Goal: Task Accomplishment & Management: Complete application form

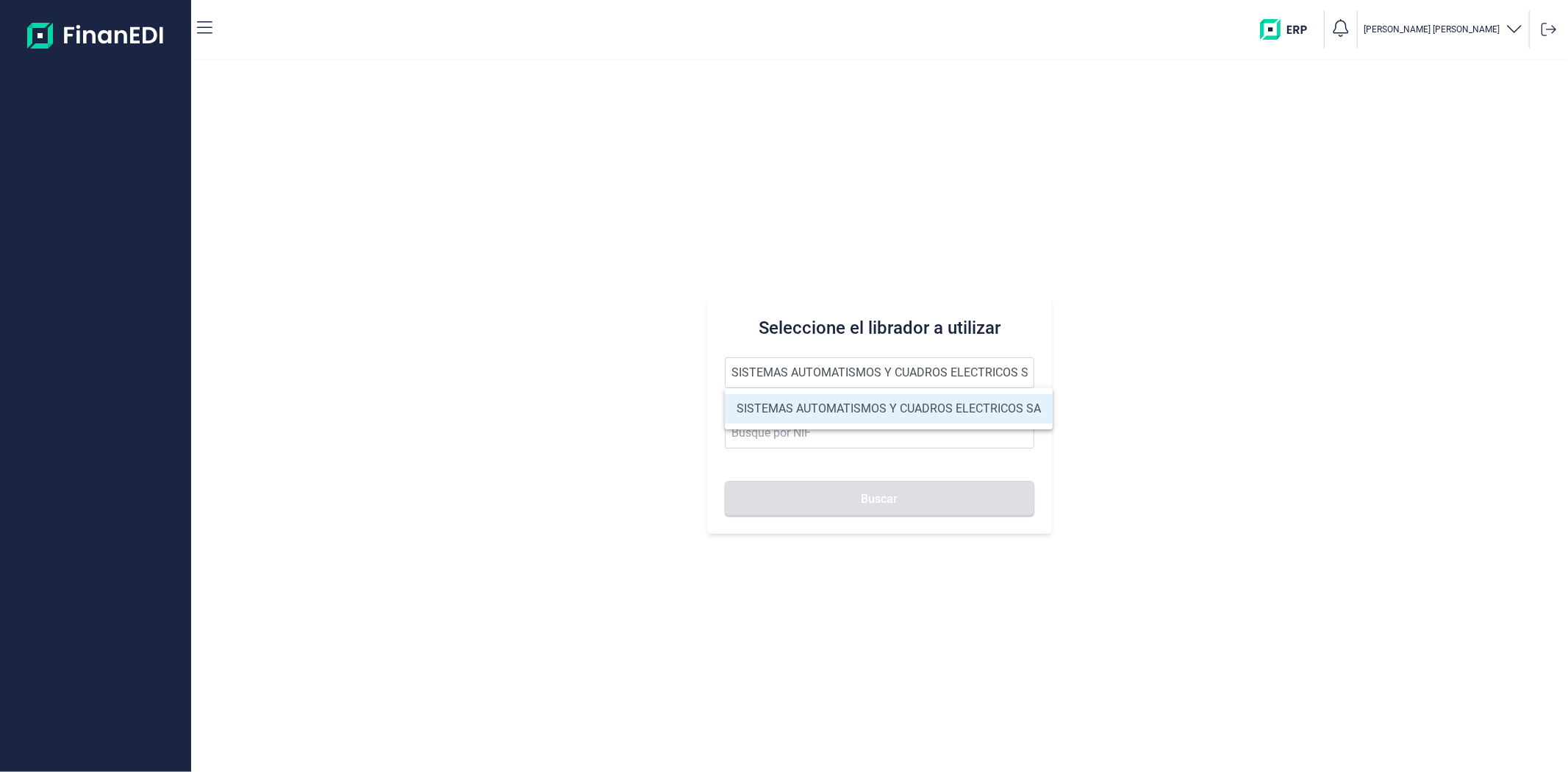
type input "SISTEMAS AUTOMATISMOS Y CUADROS ELECTRICOS SA"
click at [832, 401] on li "SISTEMAS AUTOMATISMOS Y CUADROS ELECTRICOS SA" at bounding box center [889, 409] width 328 height 30
type input "A79479515"
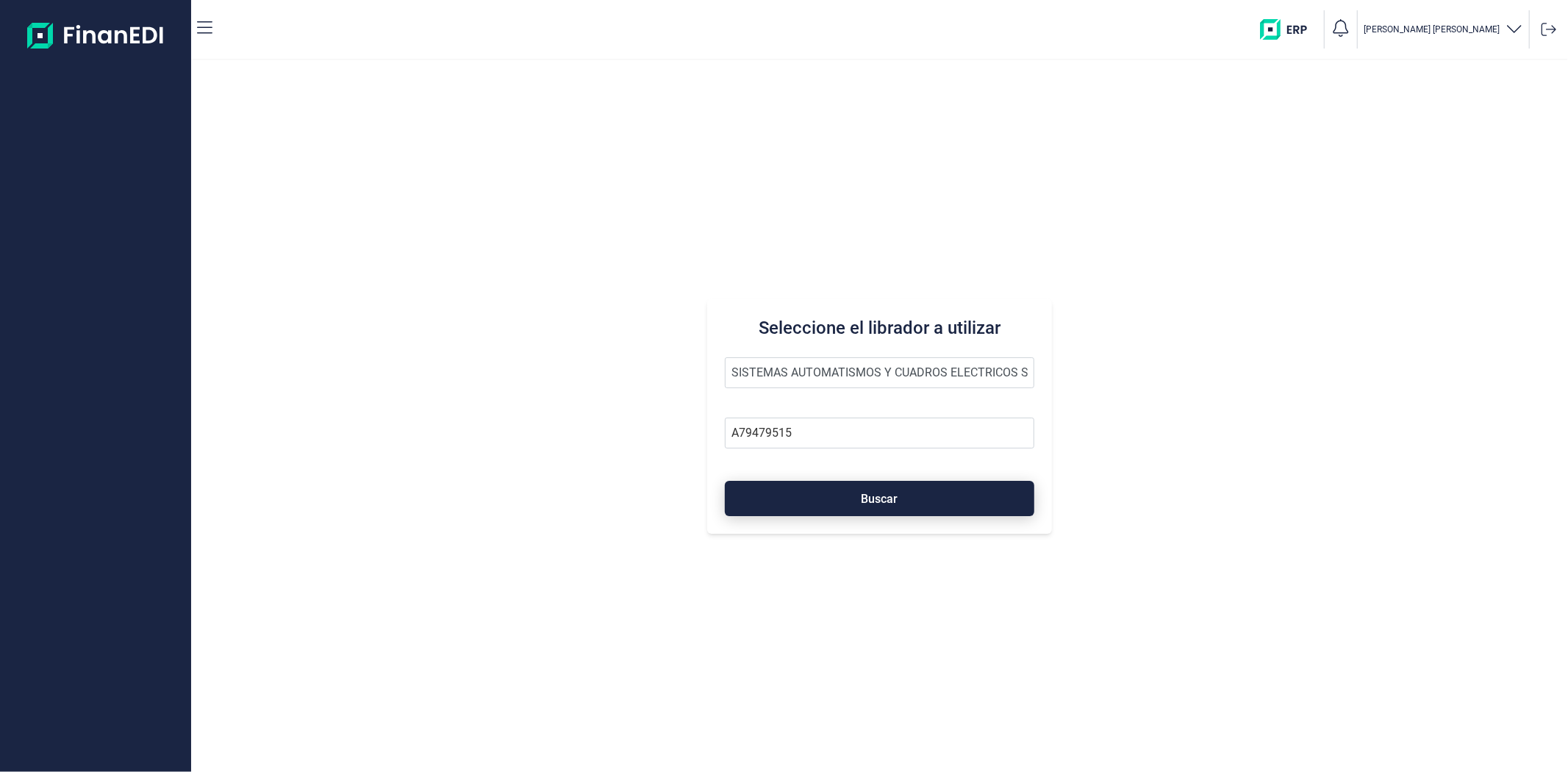
click at [846, 495] on button "Buscar" at bounding box center [879, 498] width 309 height 36
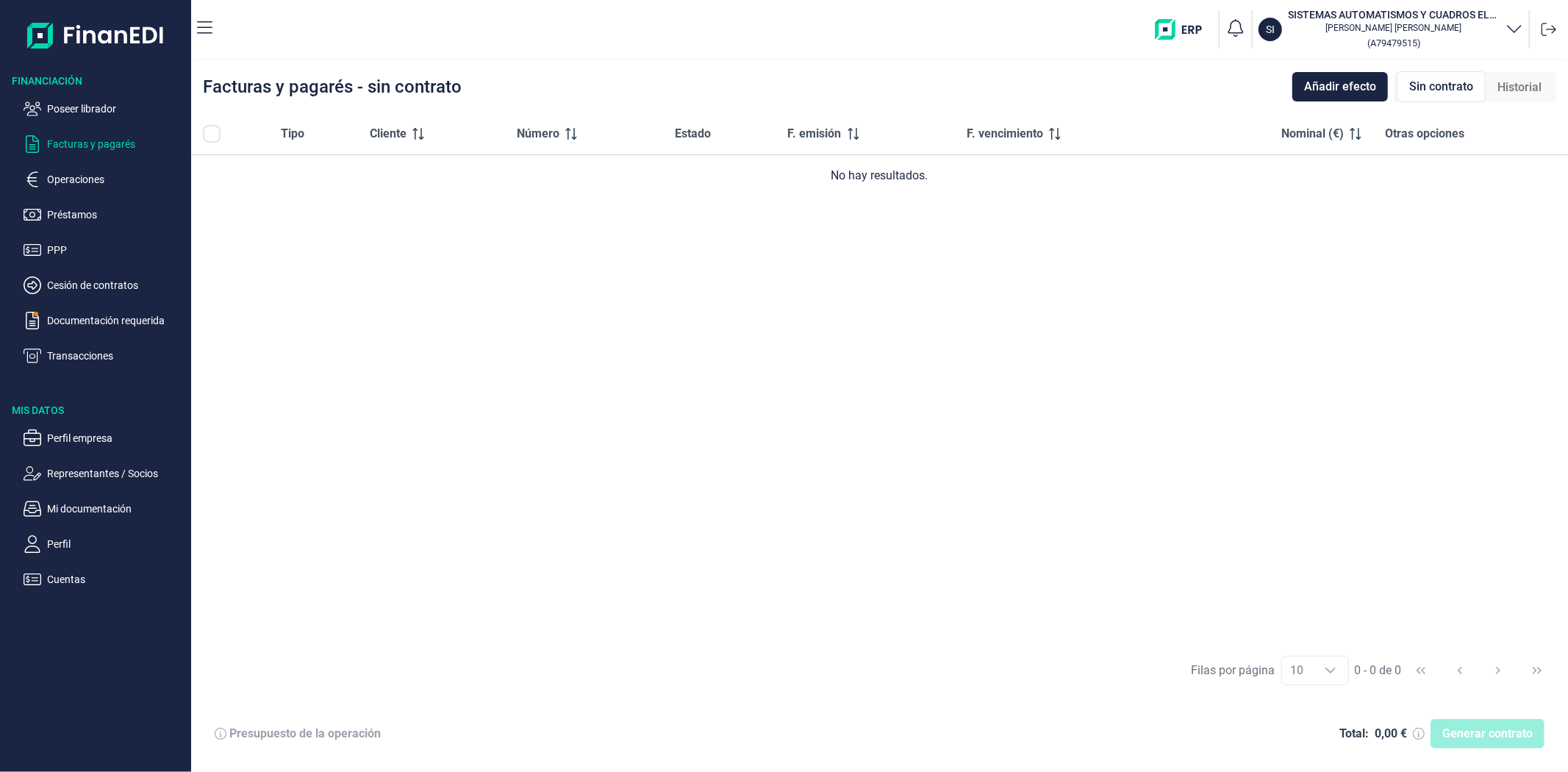
click at [456, 396] on div "Tipo Cliente Número Estado F. emisión F. vencimiento Nominal (€) Otras opciones…" at bounding box center [880, 378] width 1377 height 532
click at [83, 444] on p "Perfil empresa" at bounding box center [116, 438] width 138 height 17
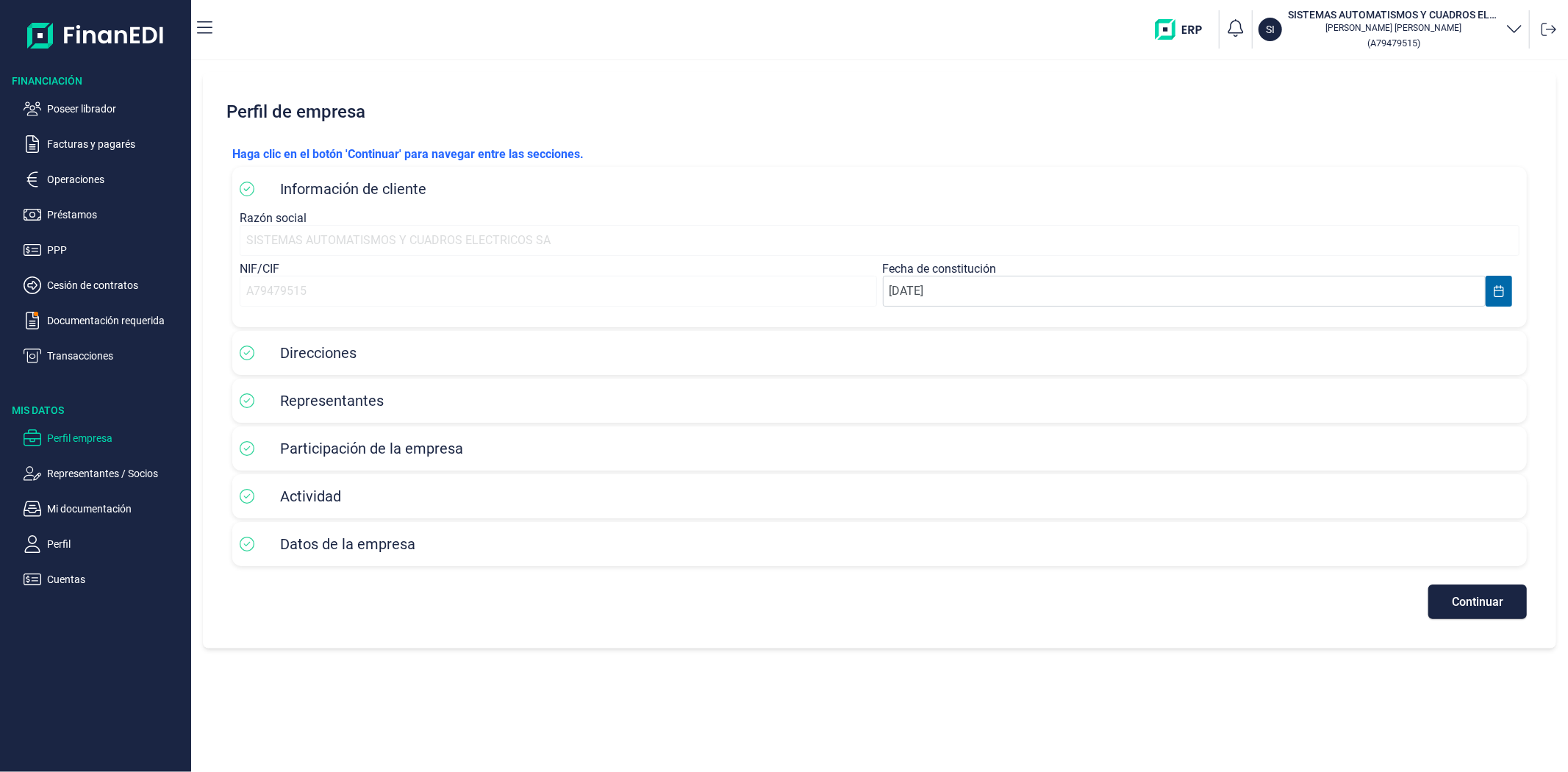
drag, startPoint x: 508, startPoint y: 629, endPoint x: 1049, endPoint y: 647, distance: 541.3
click at [509, 629] on div "[PERSON_NAME] clic en el botón 'Continuar' para navegar entre las secciones. In…" at bounding box center [880, 382] width 1319 height 497
click at [1511, 597] on button "Continuar" at bounding box center [1478, 602] width 99 height 35
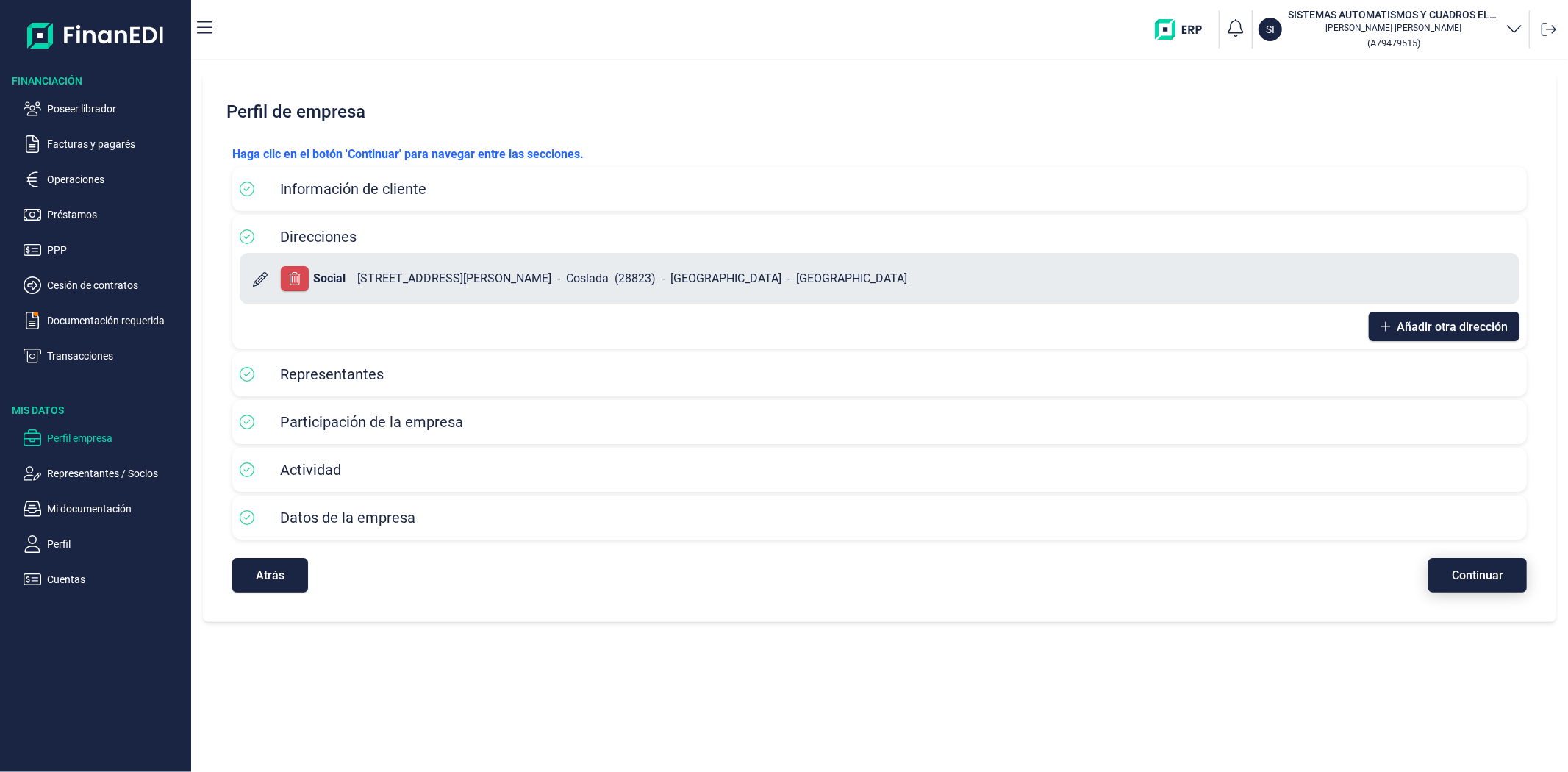
click at [1461, 572] on span "Continuar" at bounding box center [1478, 576] width 52 height 11
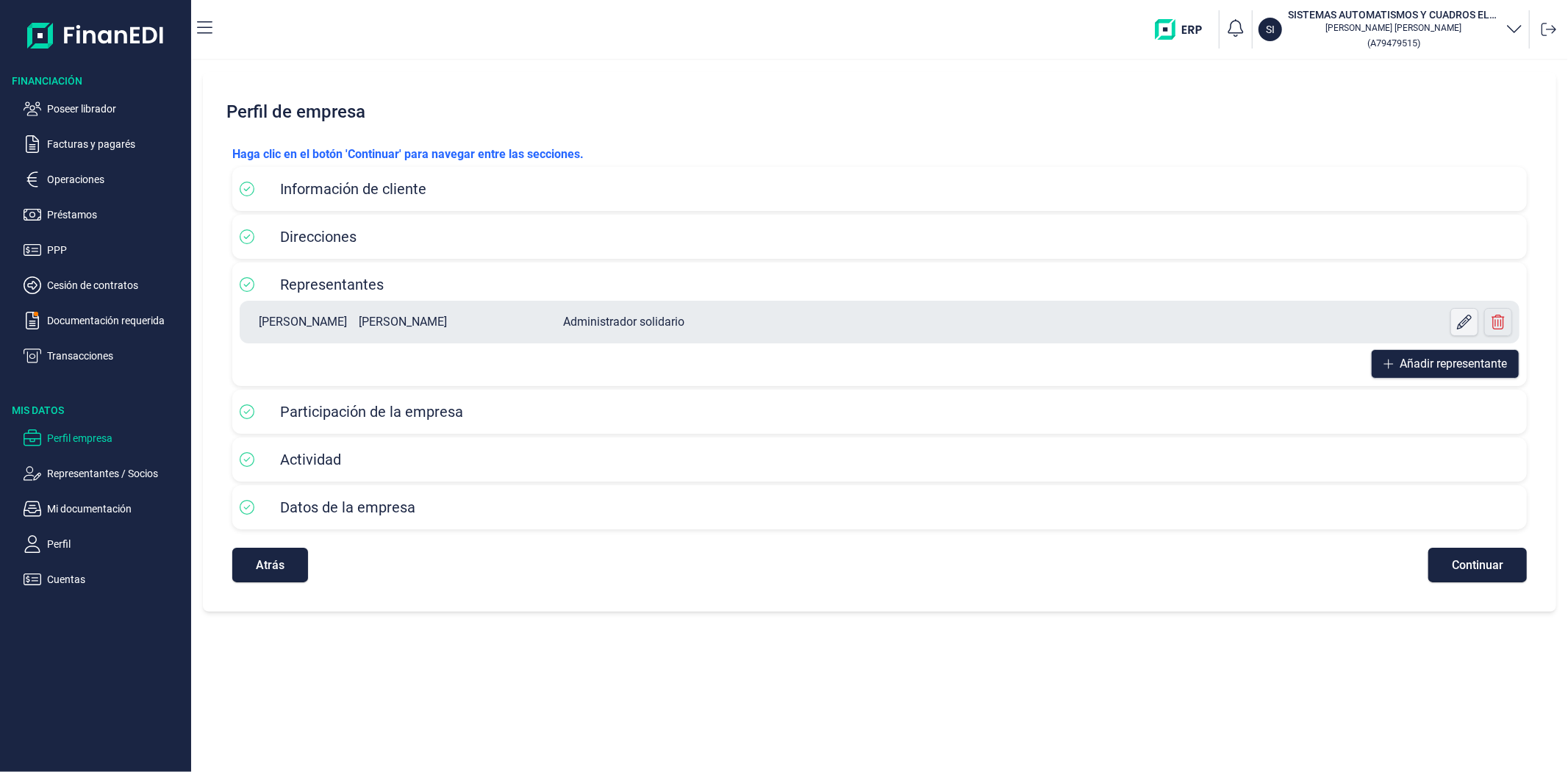
click at [1468, 315] on icon at bounding box center [1464, 322] width 14 height 14
select select "ES"
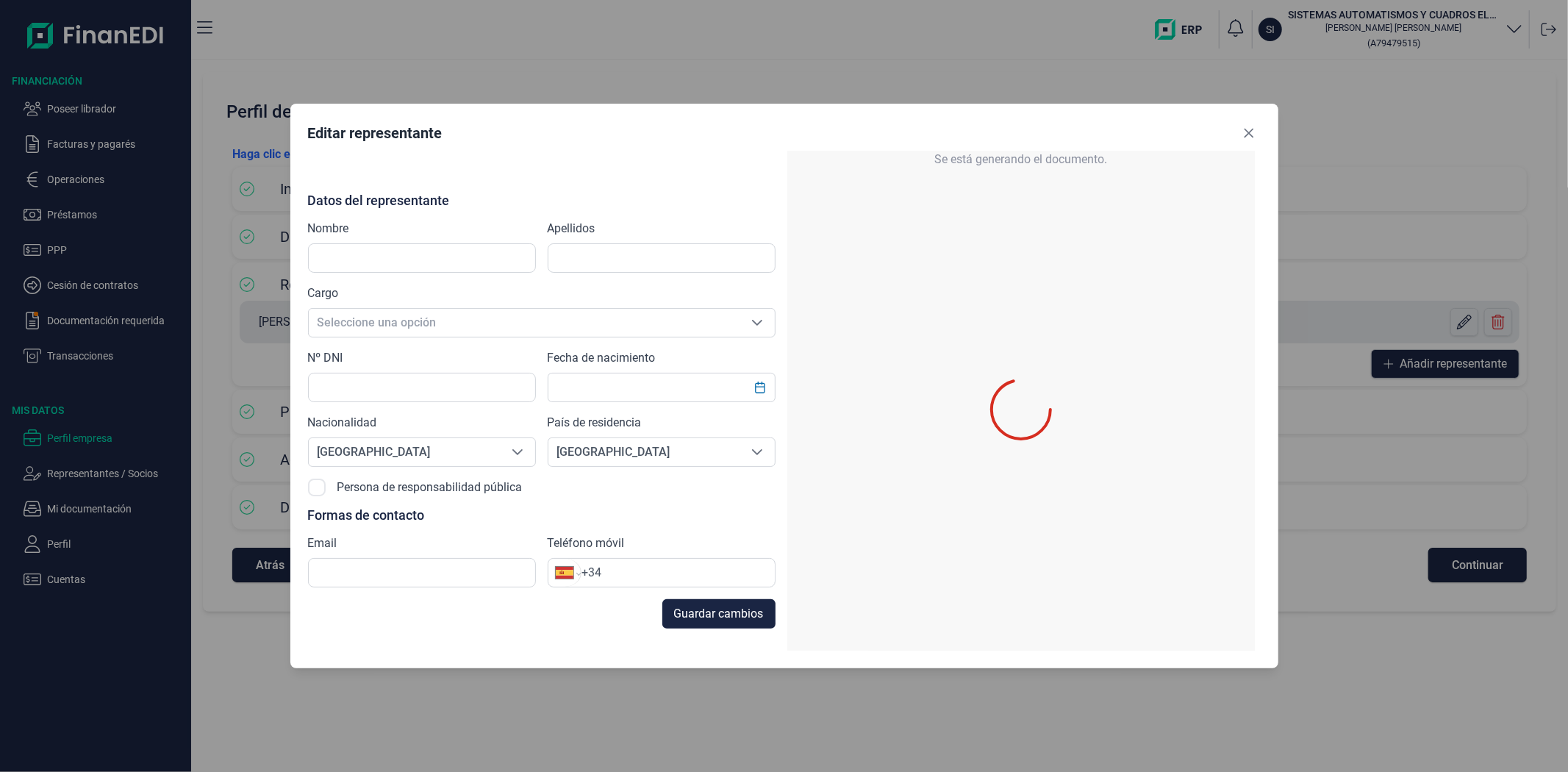
type input "[PERSON_NAME]"
type input "51624916J"
type input "[EMAIL_ADDRESS][DOMAIN_NAME]"
type input "[PHONE_NUMBER]"
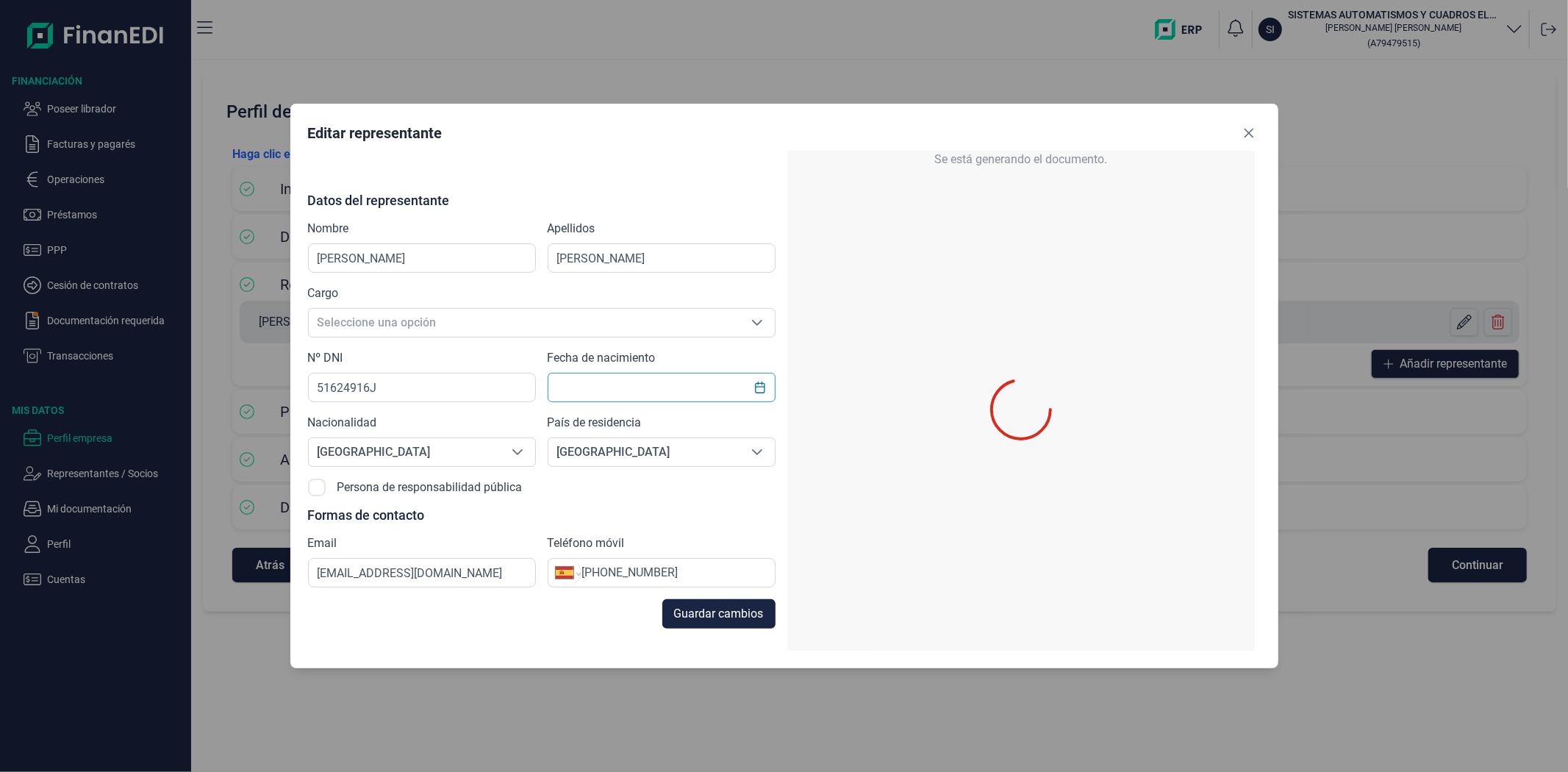
type input "[DATE]"
click at [1248, 133] on icon "Close" at bounding box center [1249, 133] width 10 height 10
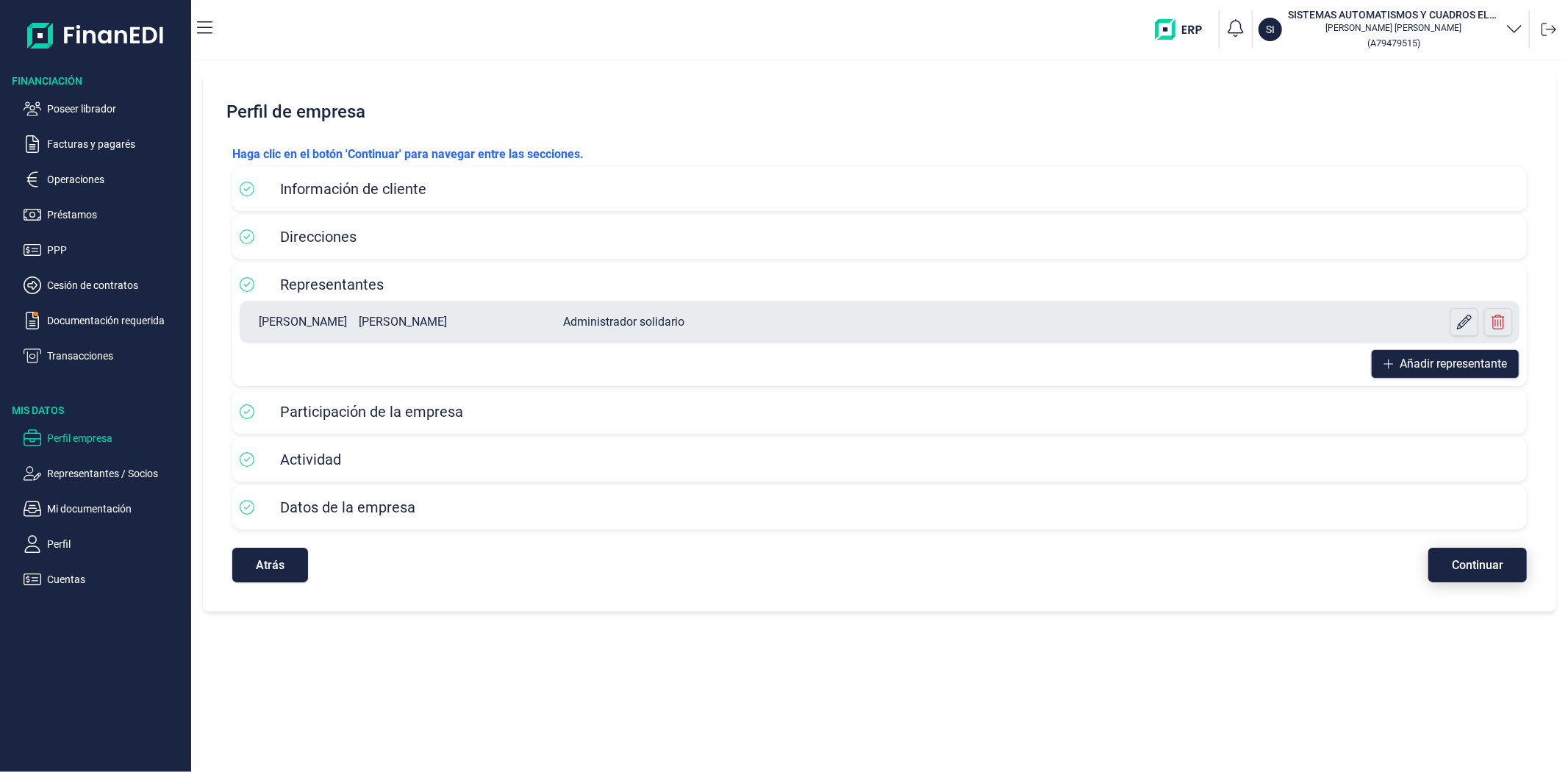
click at [1458, 565] on span "Continuar" at bounding box center [1478, 565] width 52 height 11
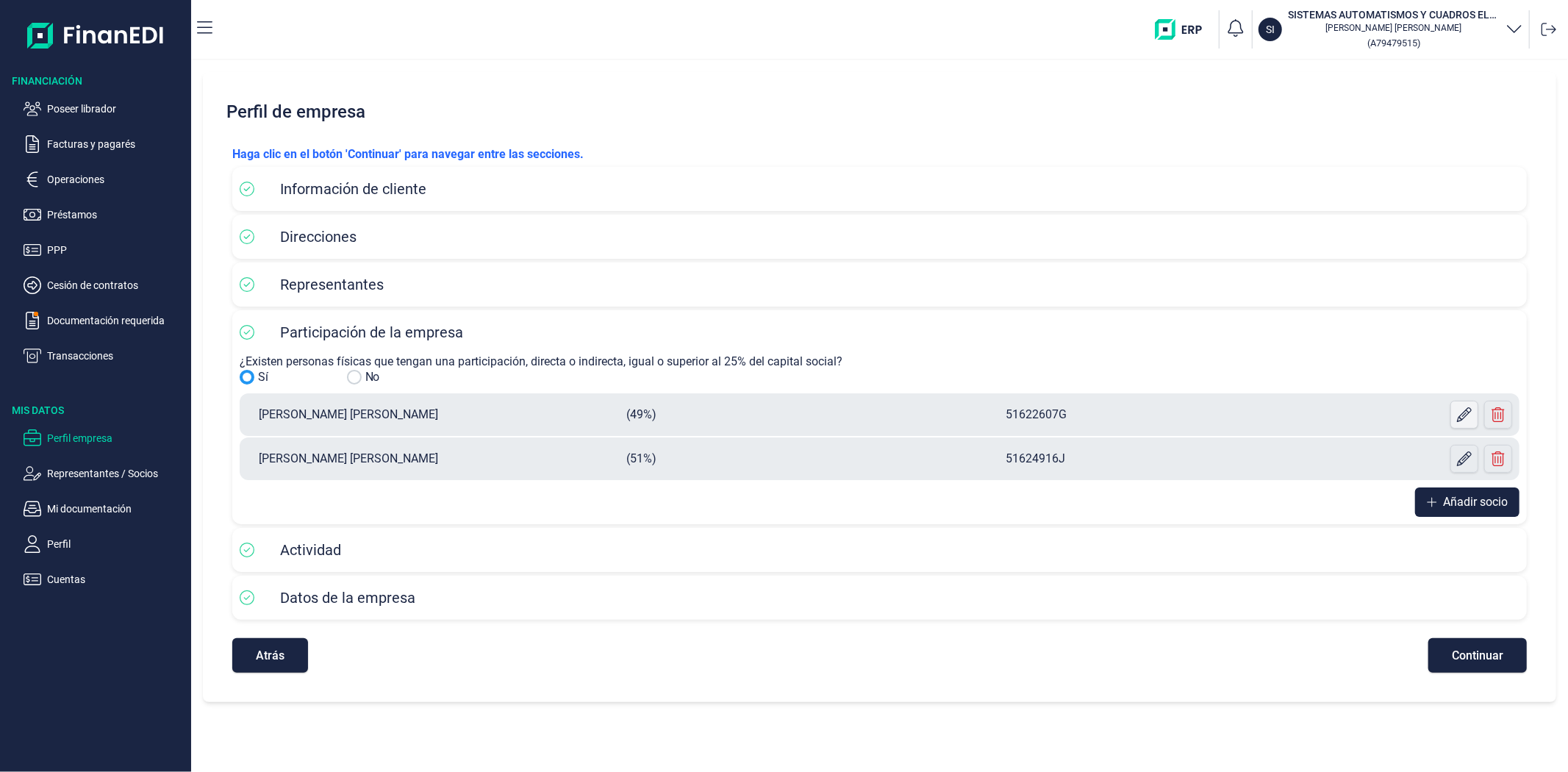
click at [1457, 410] on icon at bounding box center [1464, 414] width 14 height 14
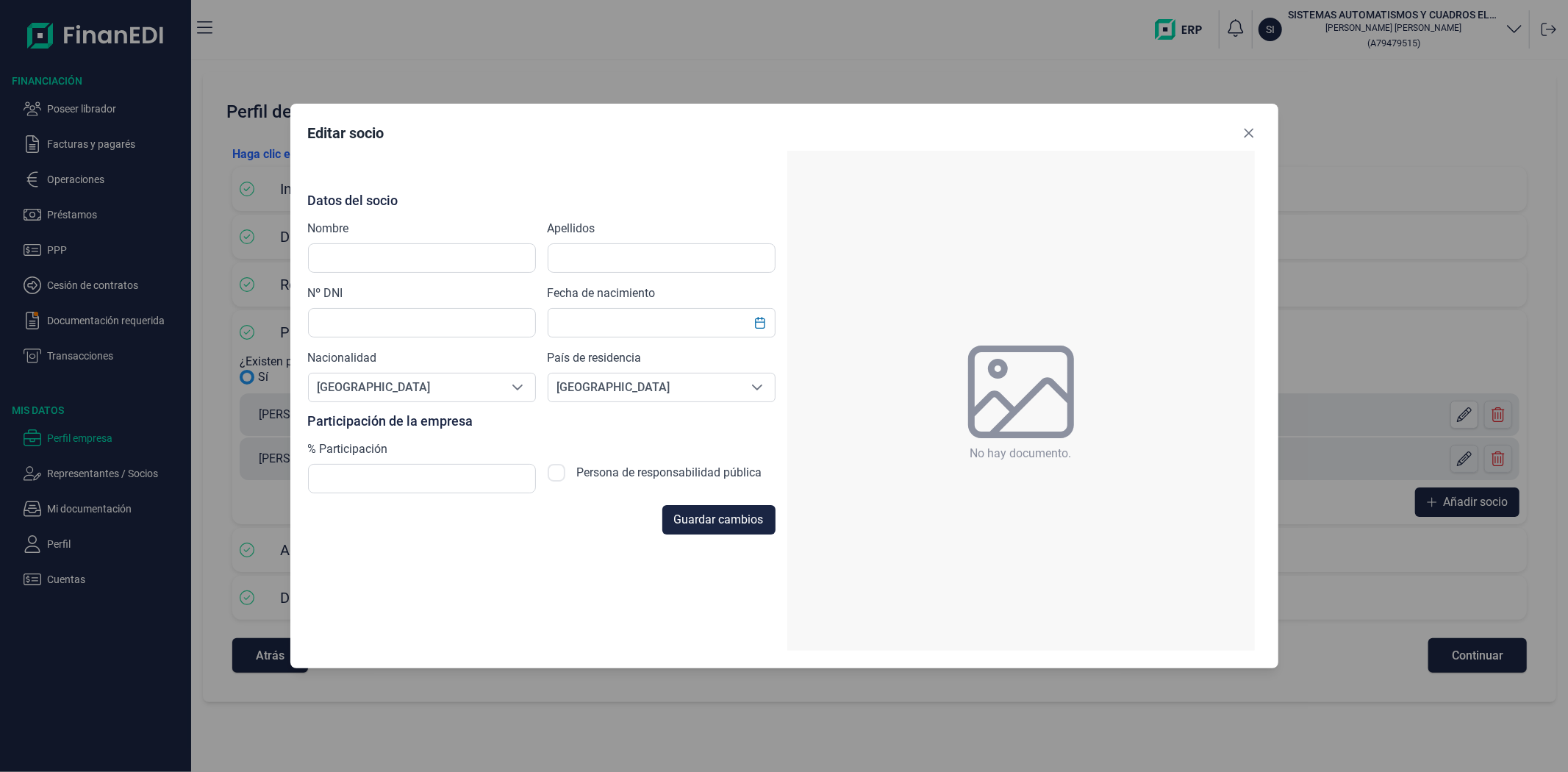
type input "[PERSON_NAME] [PERSON_NAME]"
type input "[PERSON_NAME]"
type input "51622607G"
checkbox input "true"
type input "[DATE]"
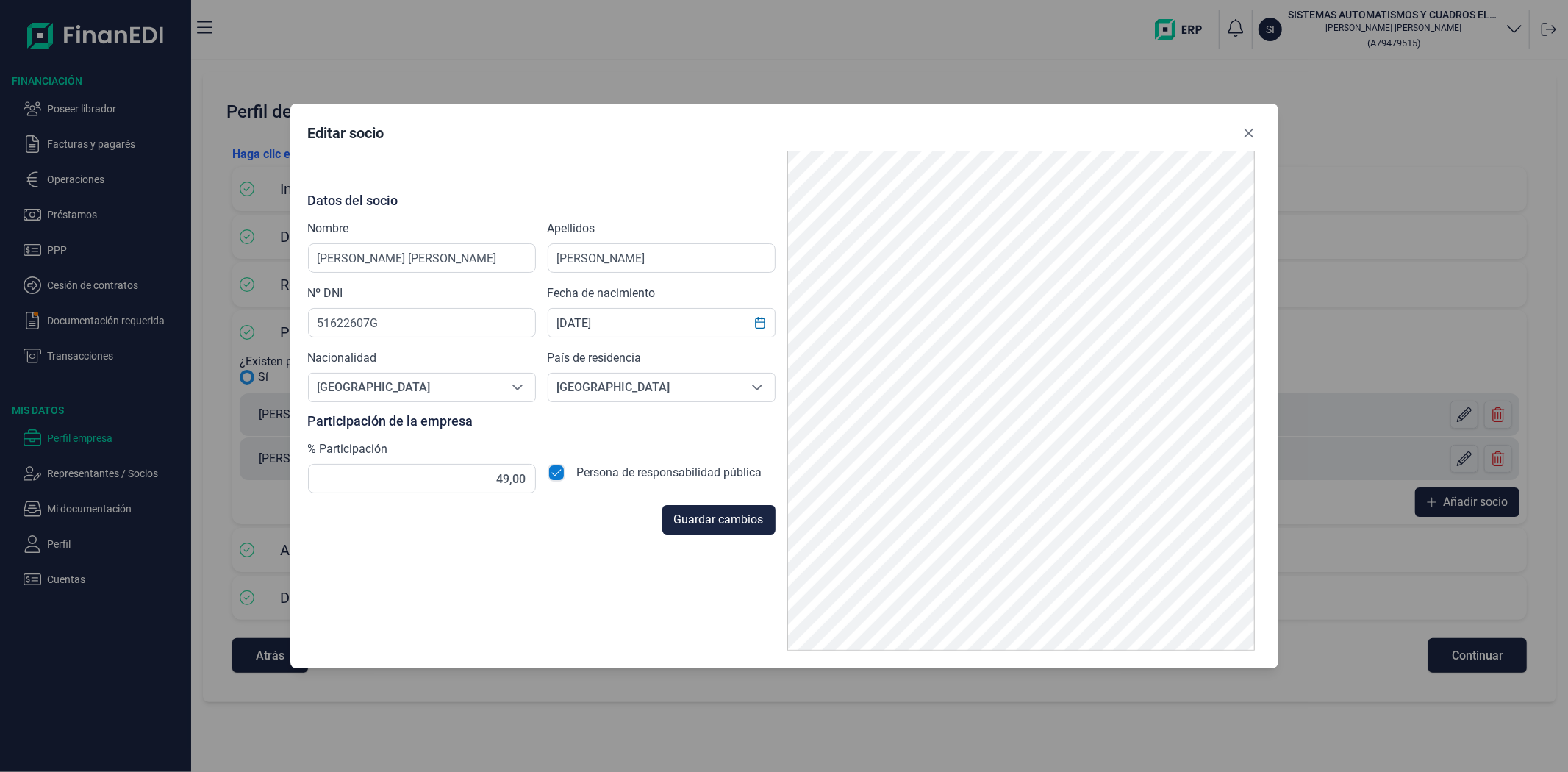
click at [561, 472] on input "checkbox" at bounding box center [556, 472] width 17 height 17
checkbox input "false"
click at [1240, 136] on button "Close" at bounding box center [1249, 133] width 24 height 24
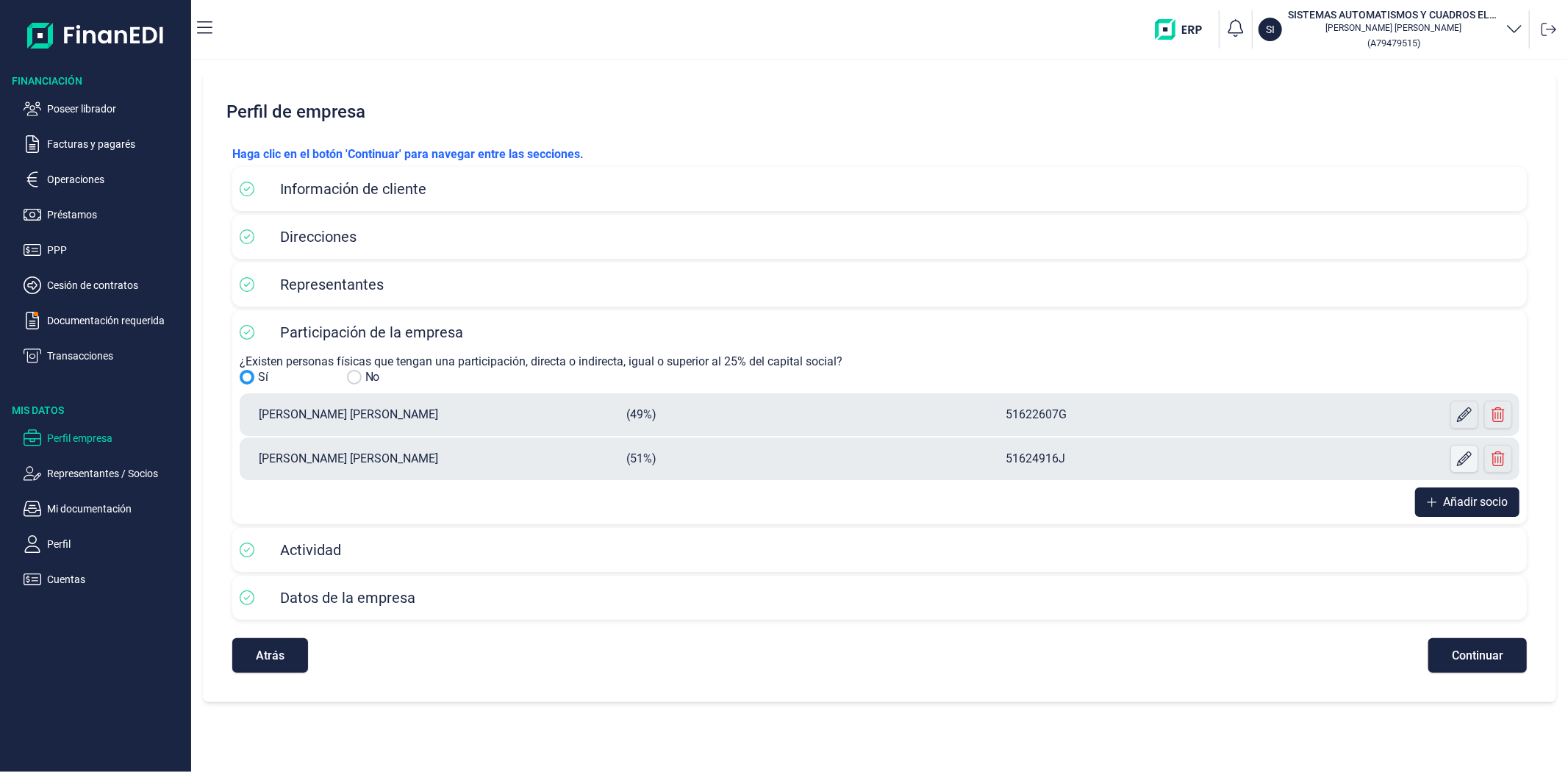
click at [1462, 459] on icon at bounding box center [1464, 458] width 14 height 14
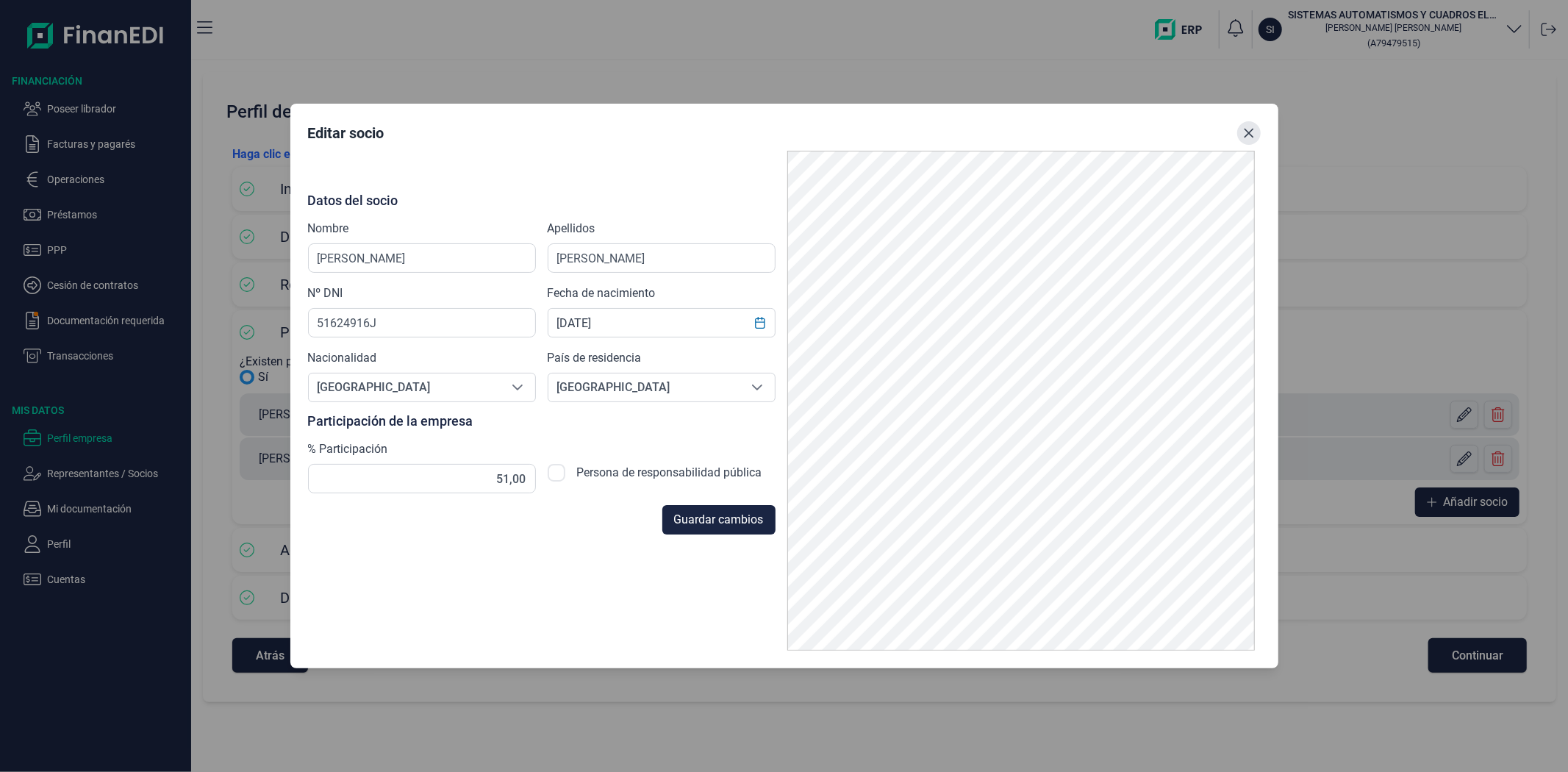
click at [1249, 133] on icon "Close" at bounding box center [1249, 133] width 10 height 10
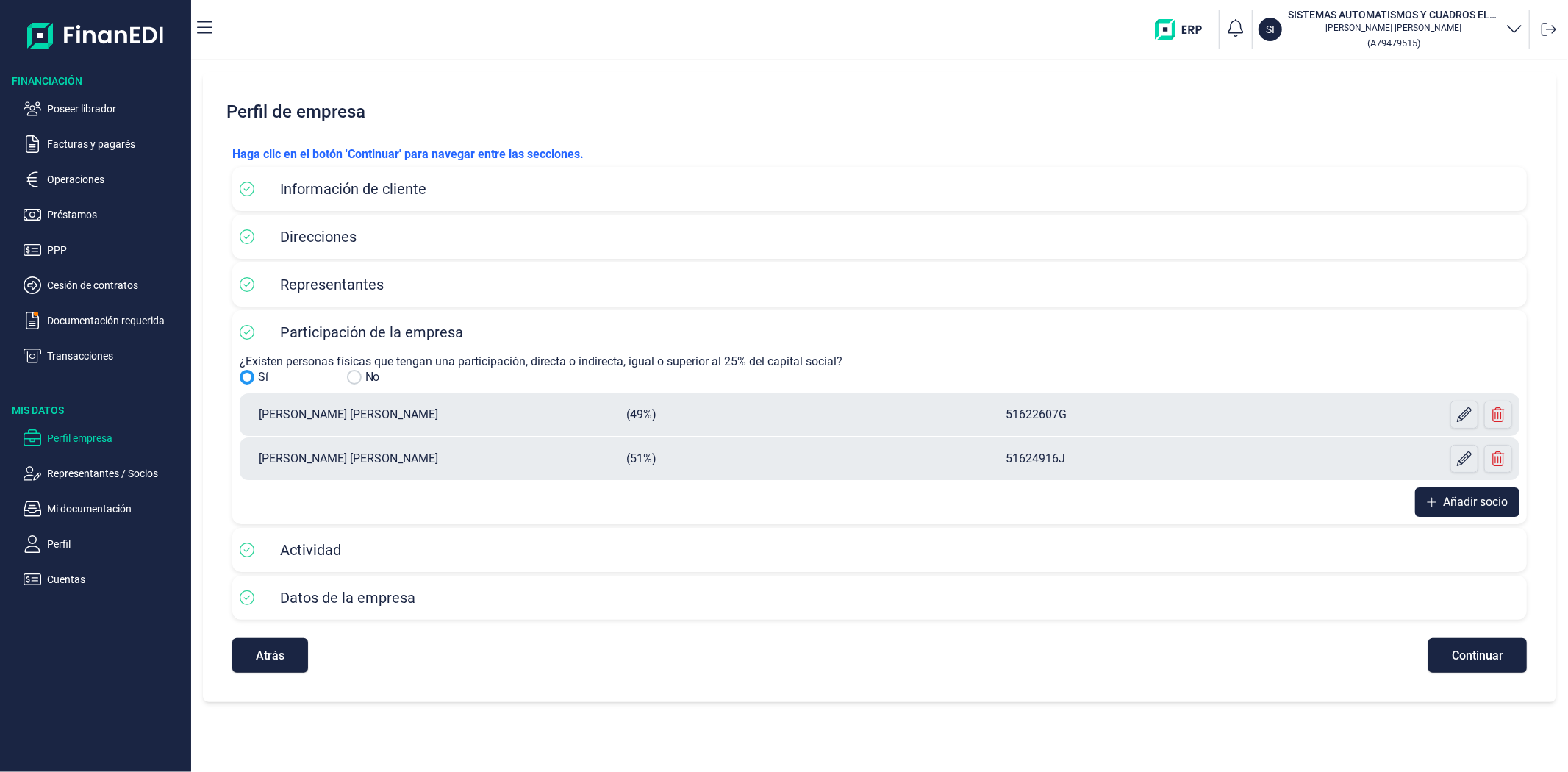
click at [1481, 655] on span "Continuar" at bounding box center [1478, 655] width 52 height 11
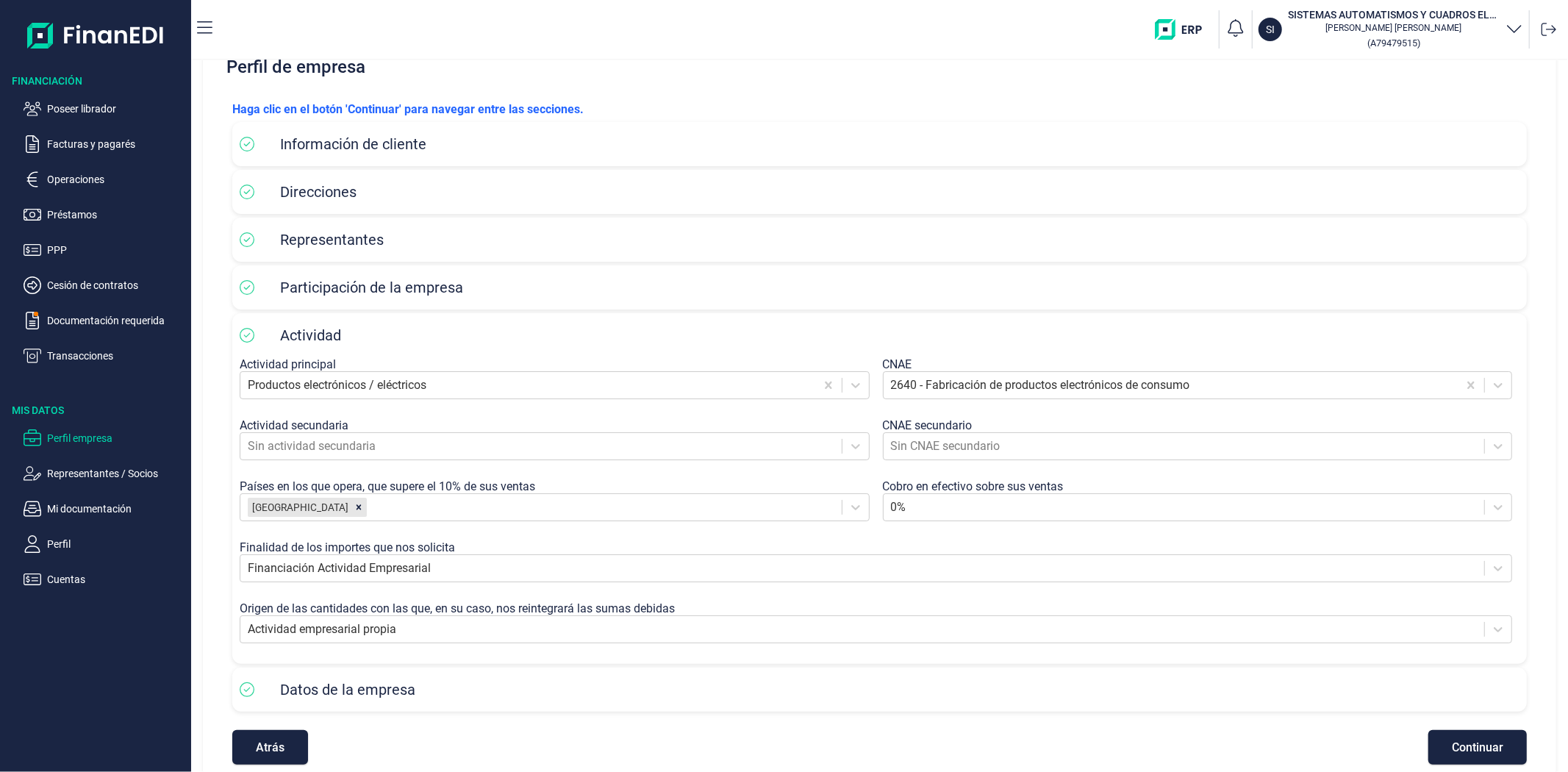
scroll to position [67, 0]
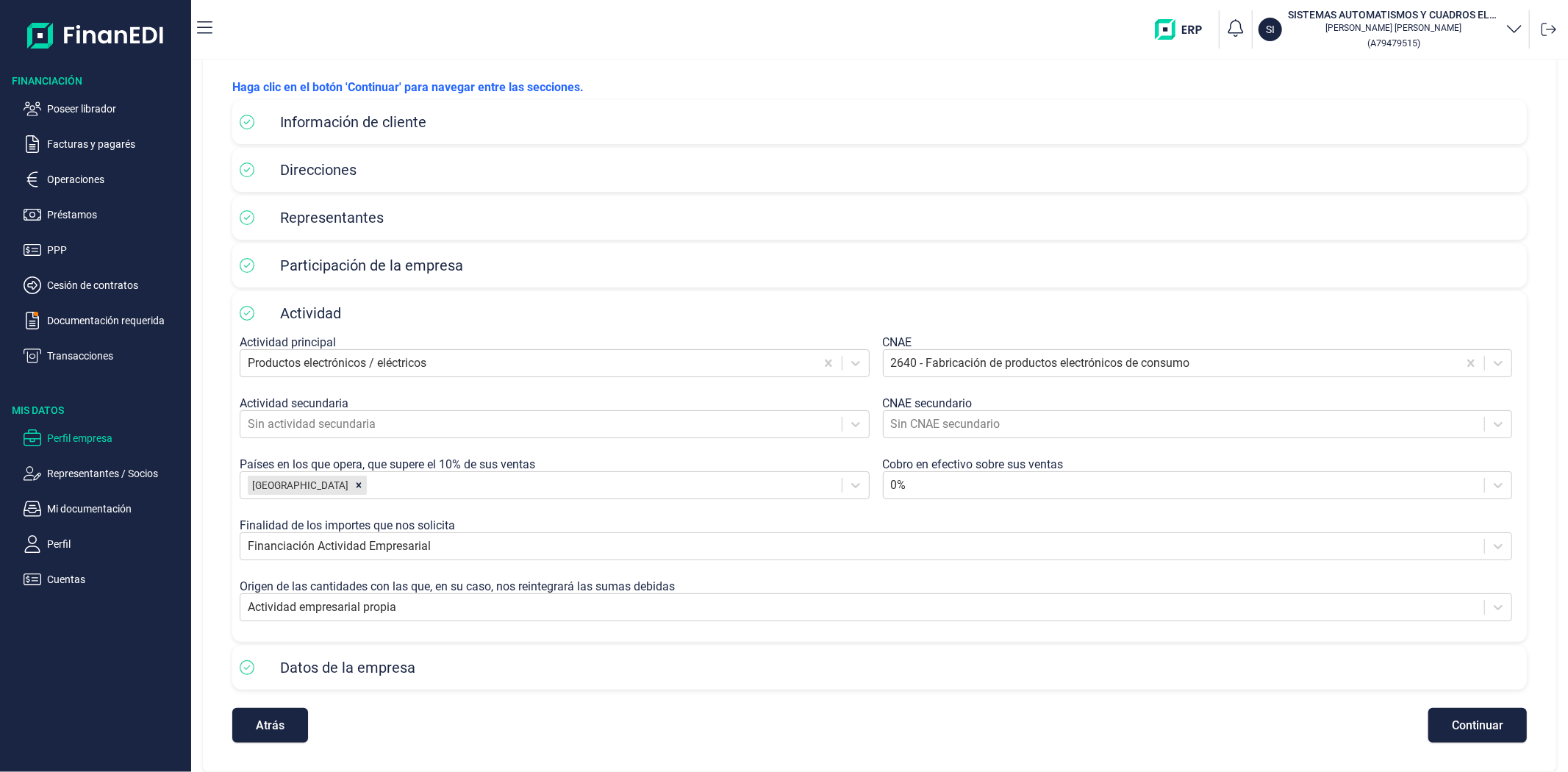
click at [1472, 720] on span "Continuar" at bounding box center [1478, 725] width 52 height 11
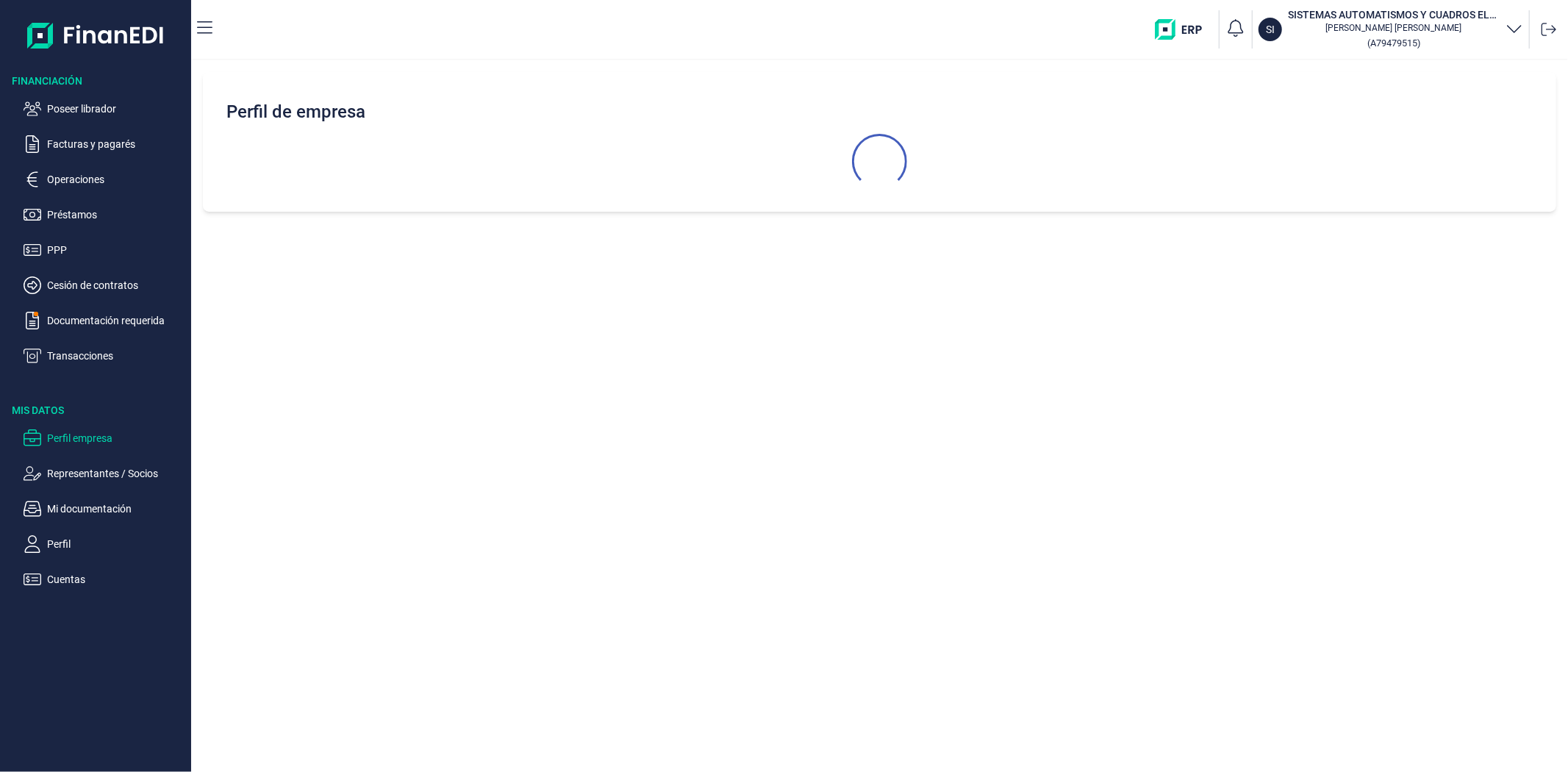
select select "ES"
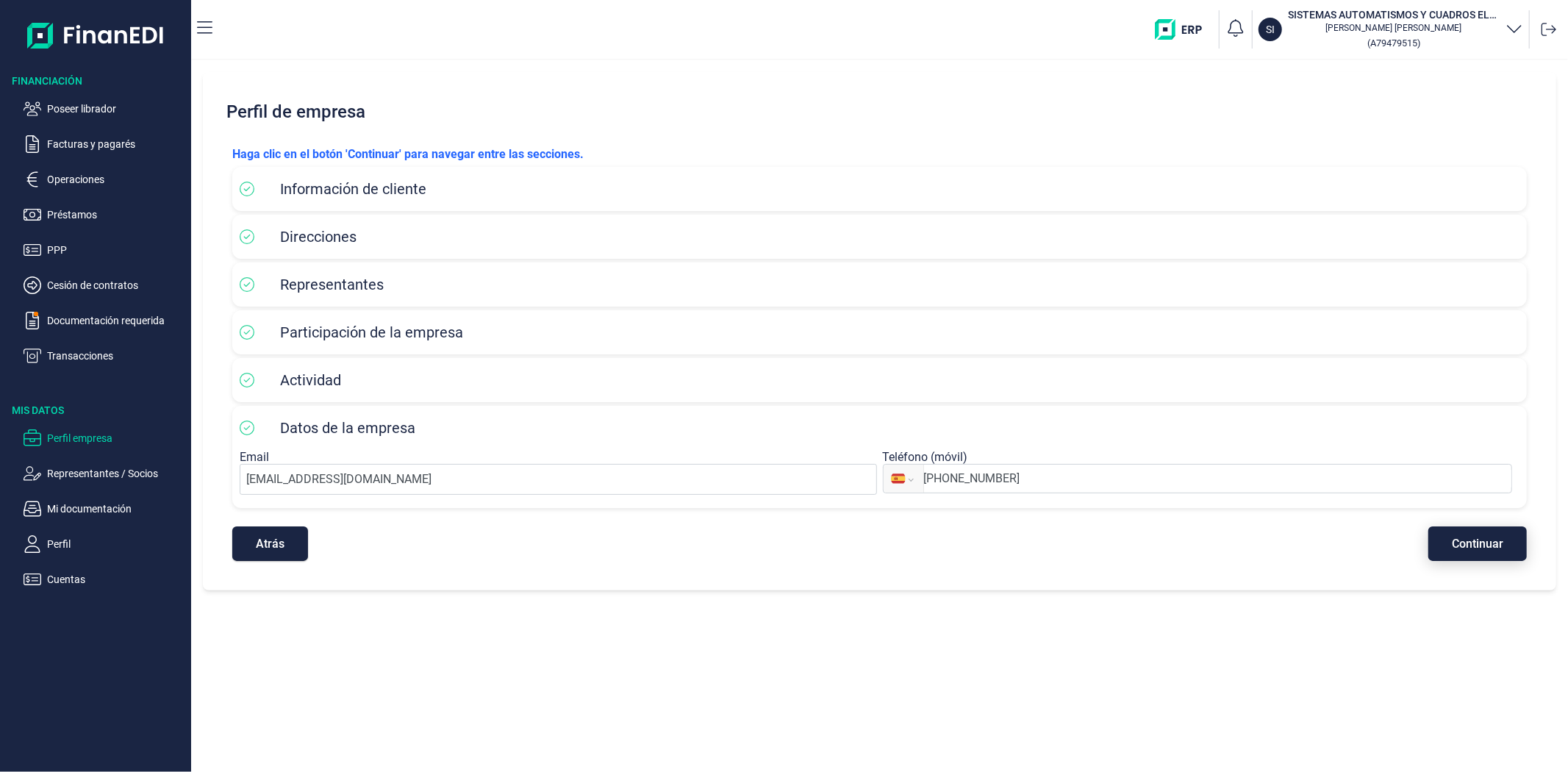
click at [1493, 541] on span "Continuar" at bounding box center [1478, 544] width 52 height 11
select select "ES"
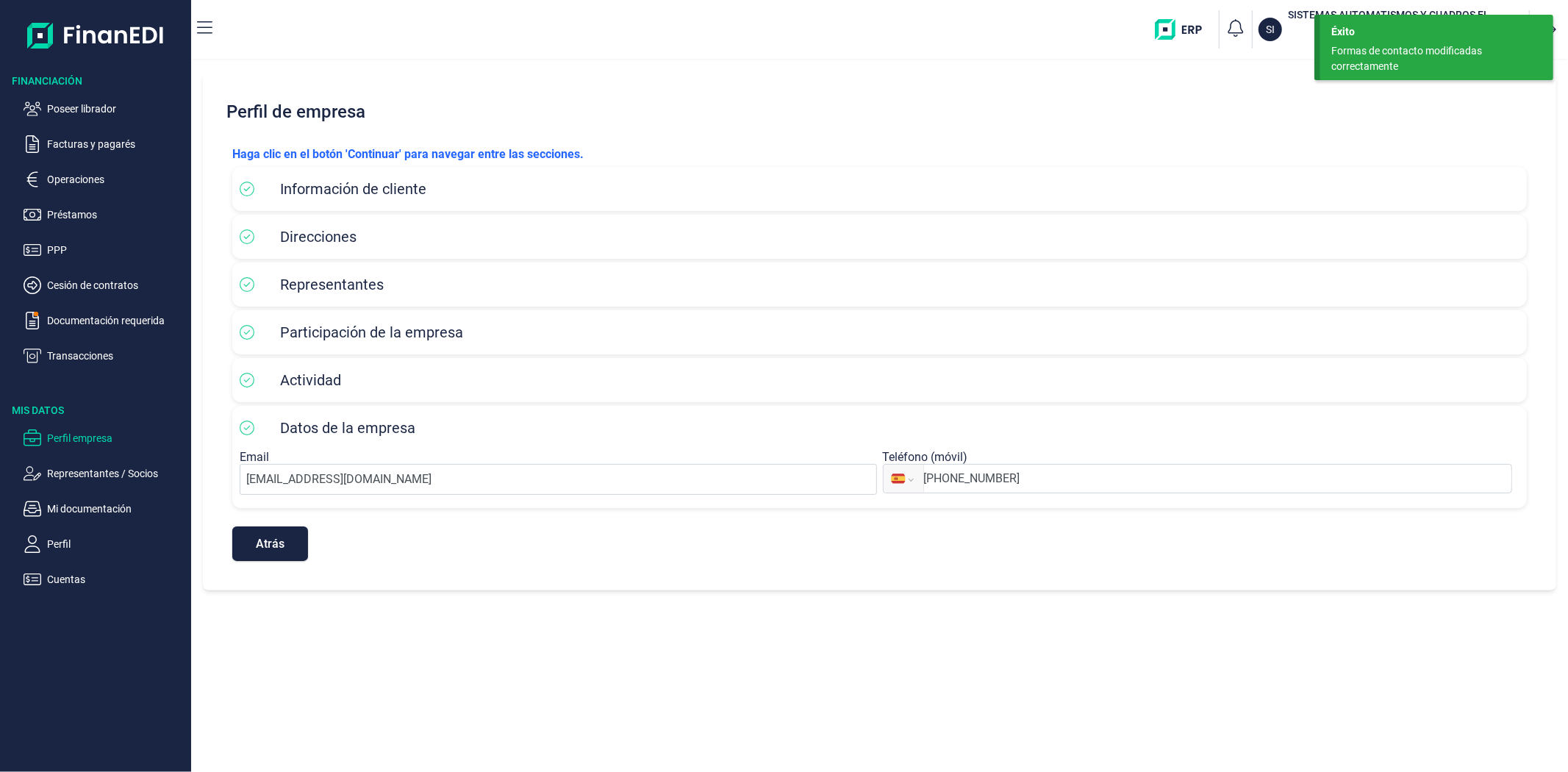
drag, startPoint x: 1444, startPoint y: 684, endPoint x: 1475, endPoint y: 630, distance: 62.3
click at [1444, 667] on div "Perfil de empresa [PERSON_NAME] clic en el botón 'Continuar' para navegar entre…" at bounding box center [880, 416] width 1377 height 712
click at [79, 437] on p "Perfil empresa" at bounding box center [116, 438] width 138 height 17
drag, startPoint x: 83, startPoint y: 475, endPoint x: 74, endPoint y: 442, distance: 34.2
click at [83, 475] on p "Representantes / Socios" at bounding box center [116, 473] width 138 height 17
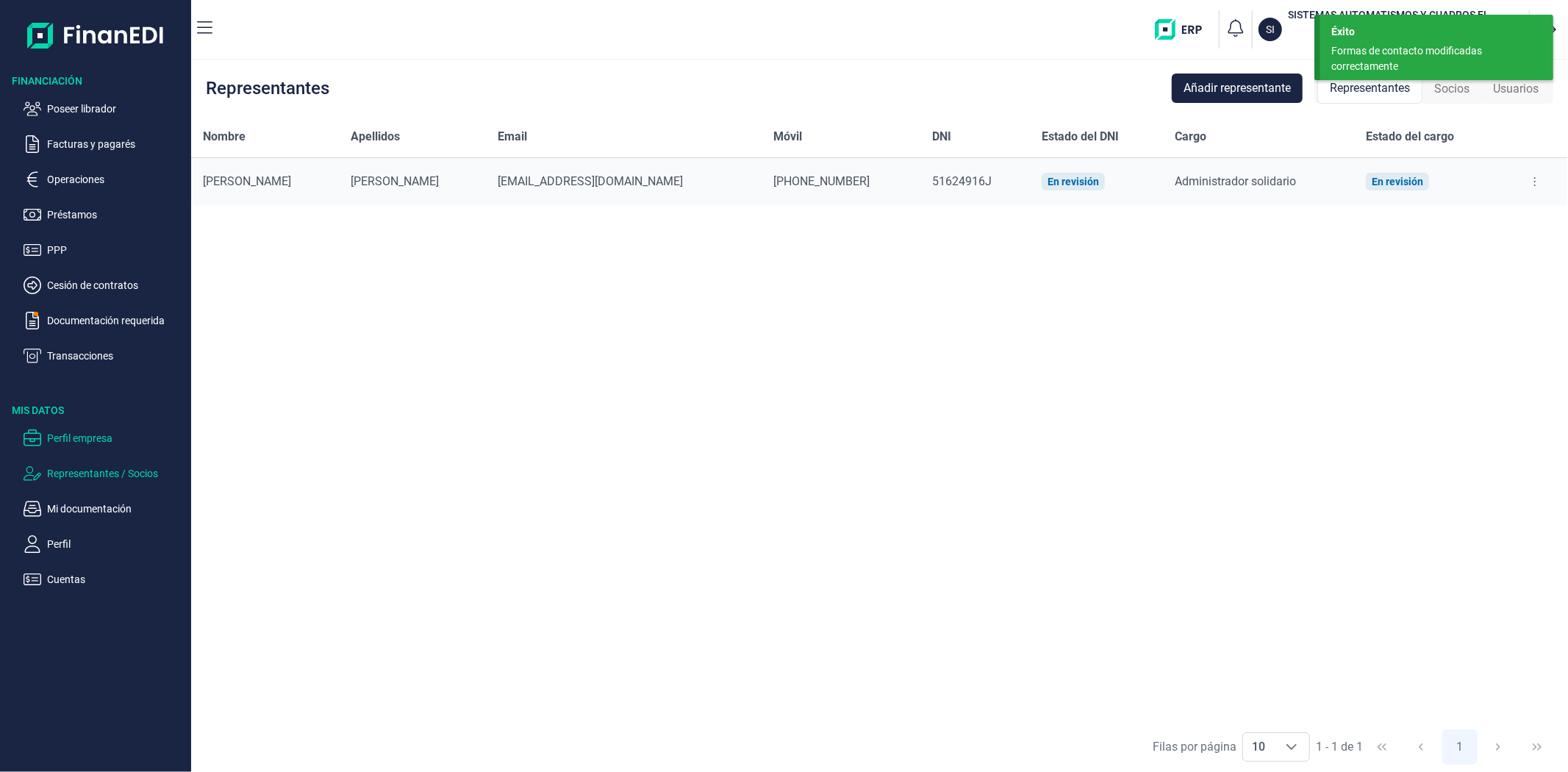
click at [71, 432] on p "Perfil empresa" at bounding box center [116, 438] width 138 height 17
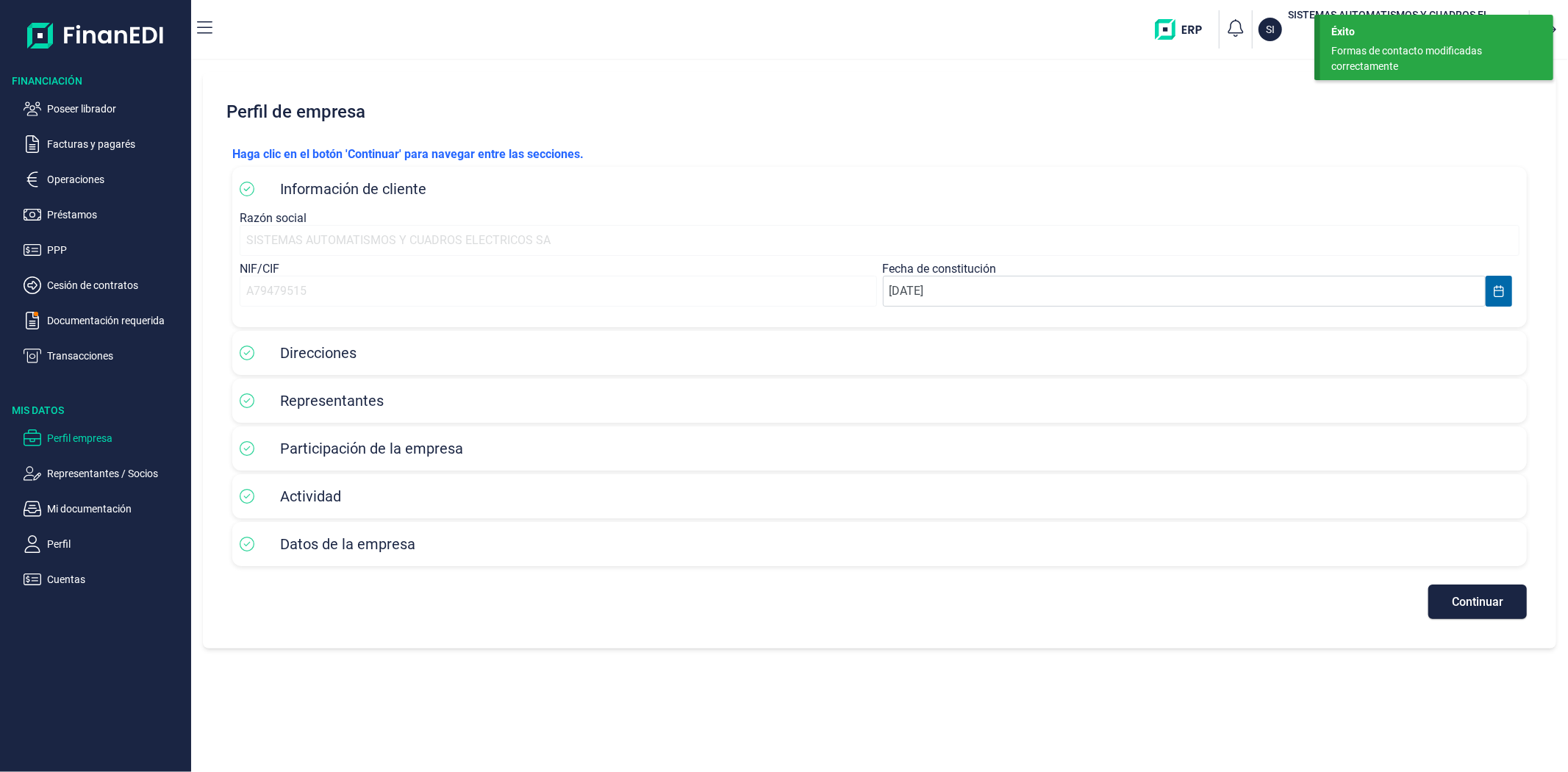
click at [553, 351] on div "Direcciones" at bounding box center [880, 353] width 1280 height 22
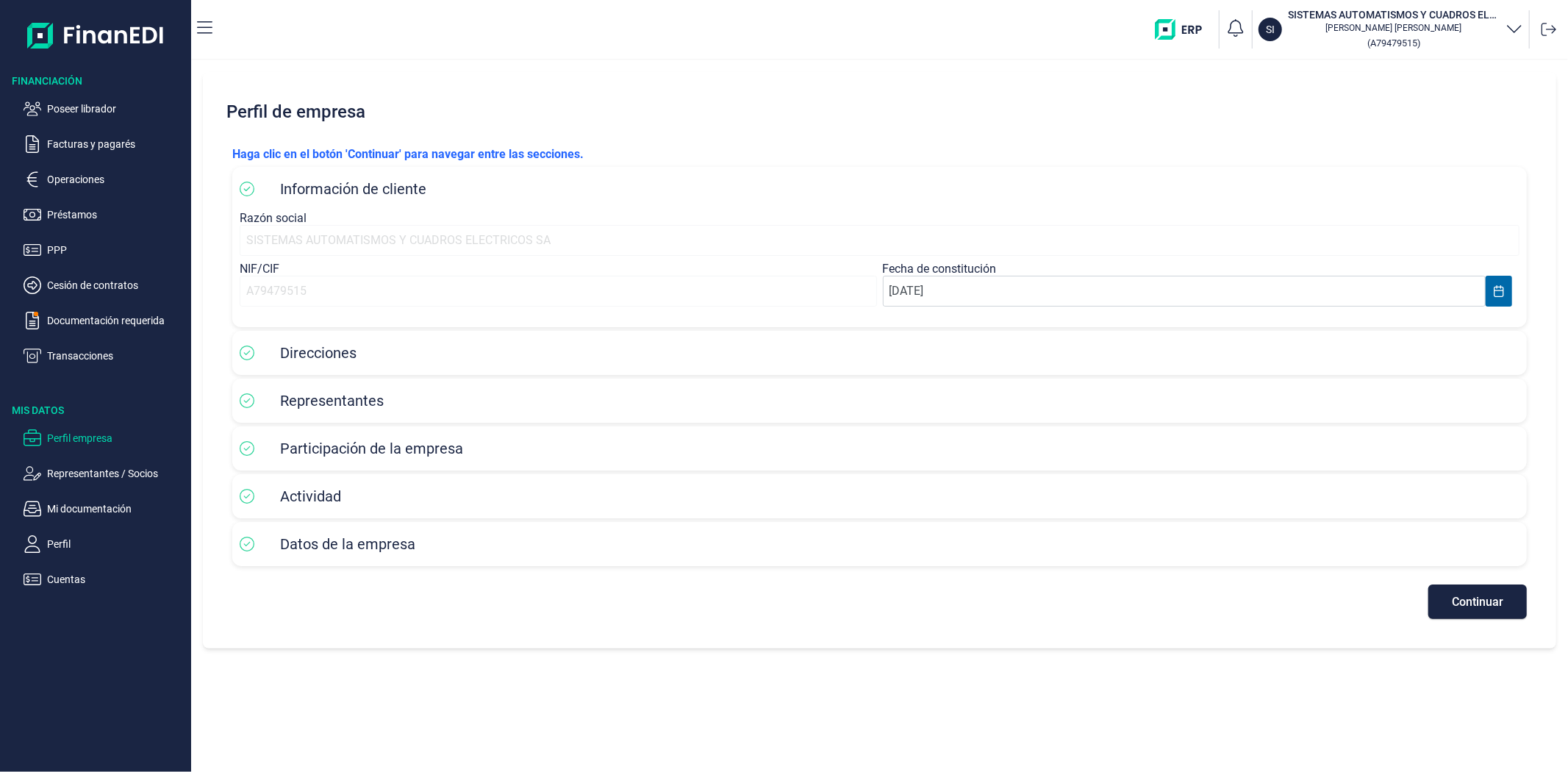
click at [557, 353] on div "Direcciones" at bounding box center [880, 353] width 1280 height 22
click at [496, 362] on div "Direcciones" at bounding box center [880, 353] width 1280 height 22
click at [1443, 604] on button "Continuar" at bounding box center [1478, 602] width 99 height 35
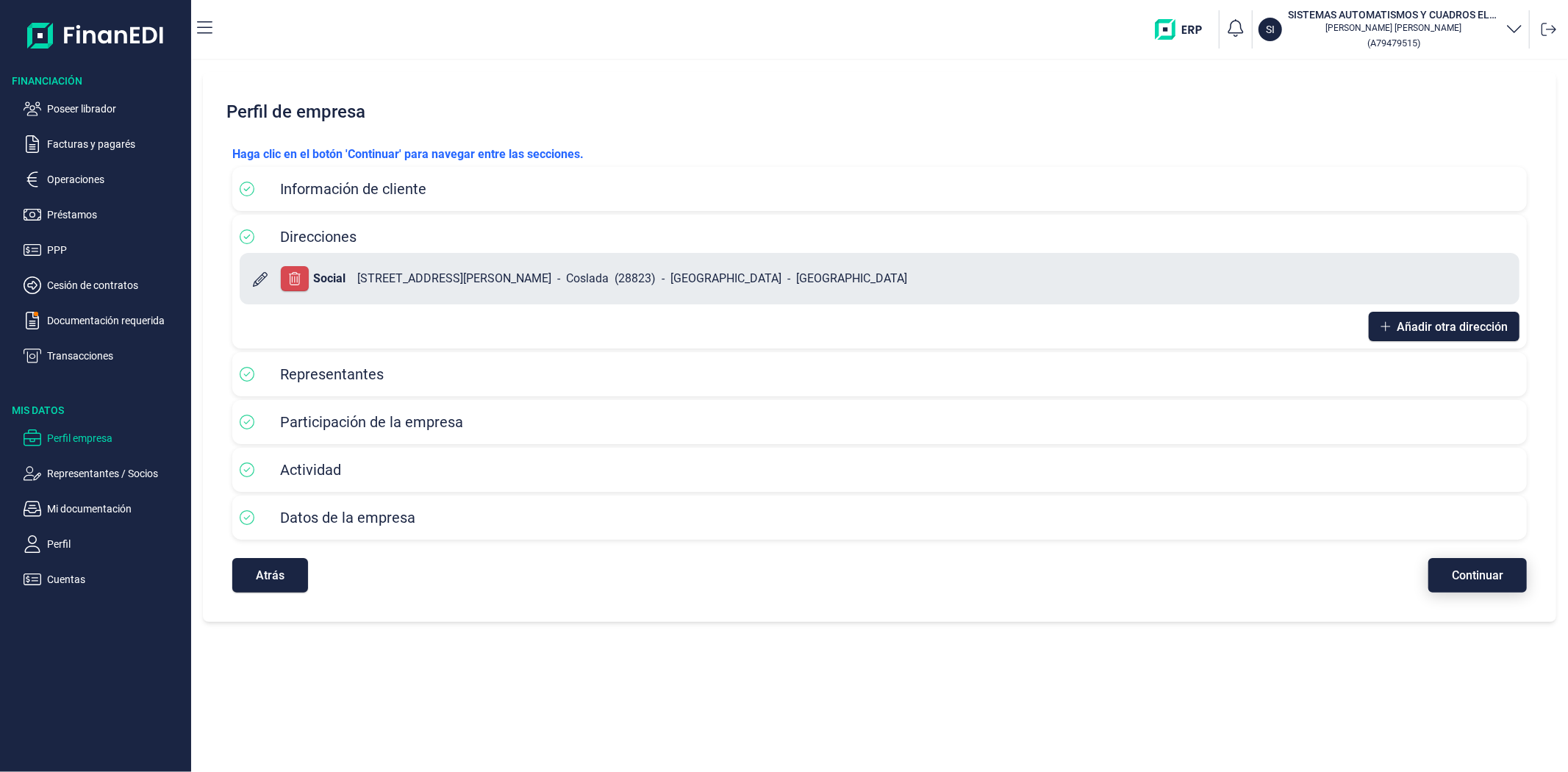
click at [1495, 578] on span "Continuar" at bounding box center [1478, 576] width 52 height 11
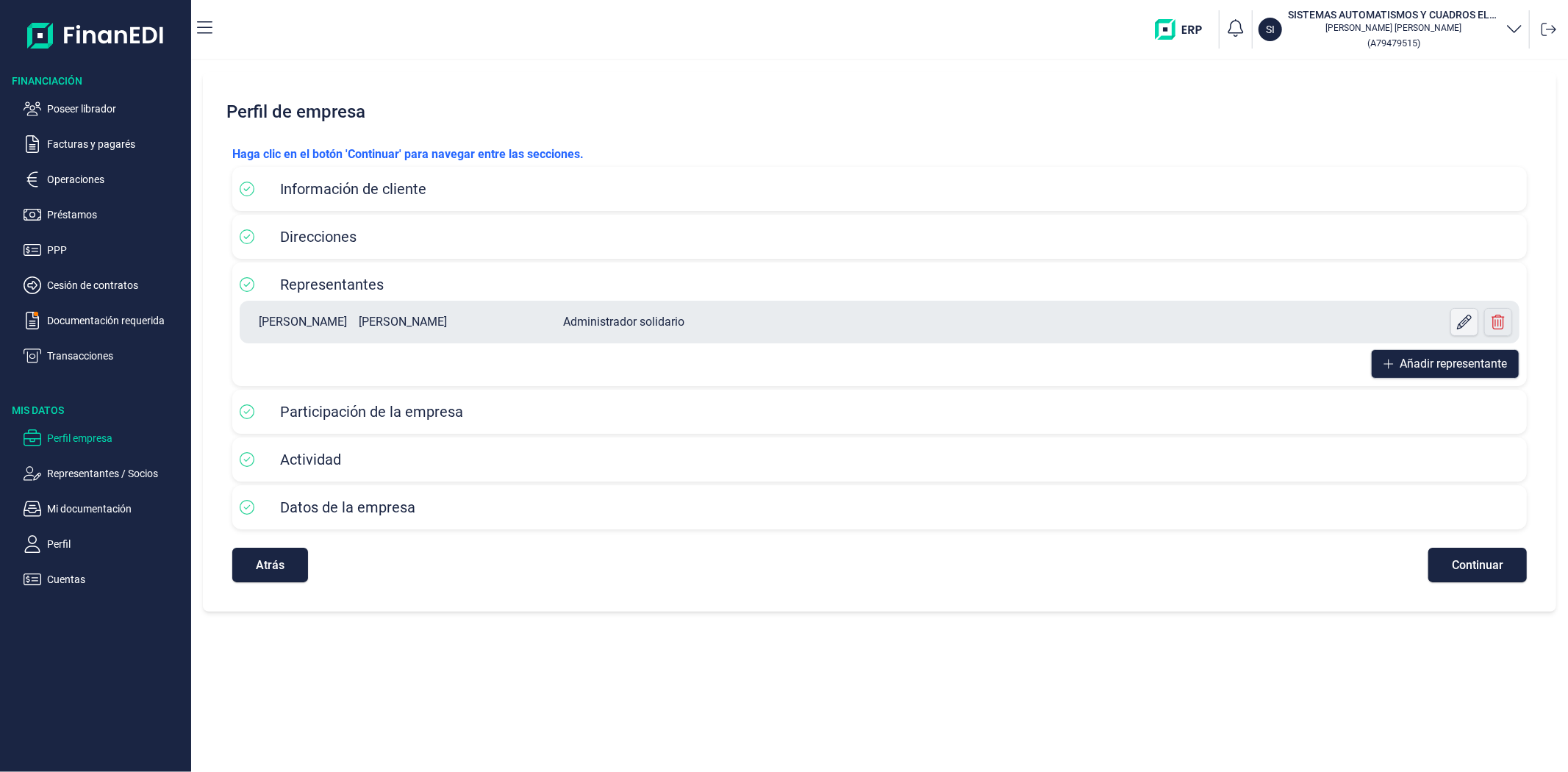
click at [1466, 325] on icon at bounding box center [1464, 322] width 14 height 14
select select "ES"
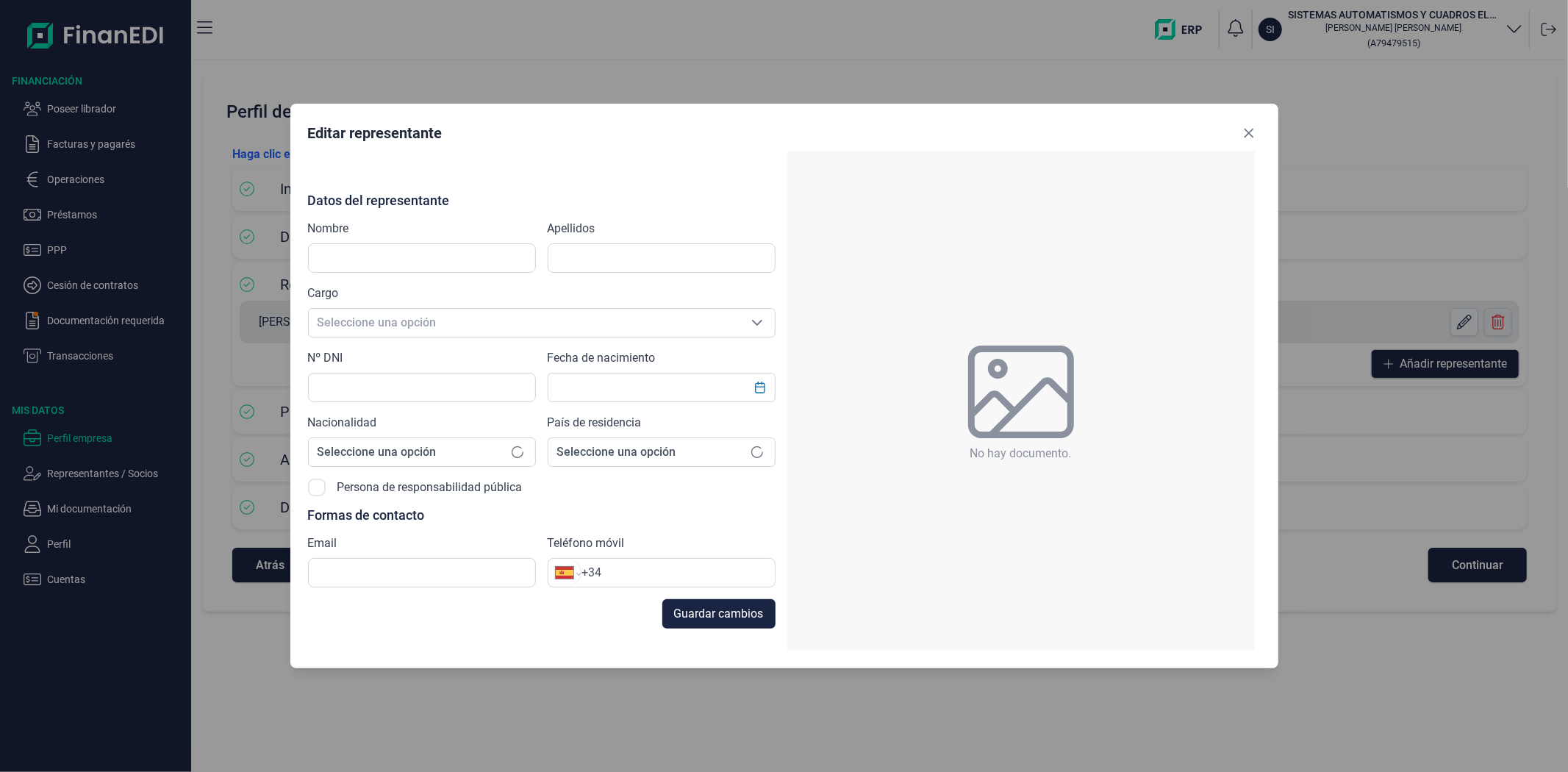
type input "[PERSON_NAME]"
type input "51624916J"
type input "[EMAIL_ADDRESS][DOMAIN_NAME]"
type input "[PHONE_NUMBER]"
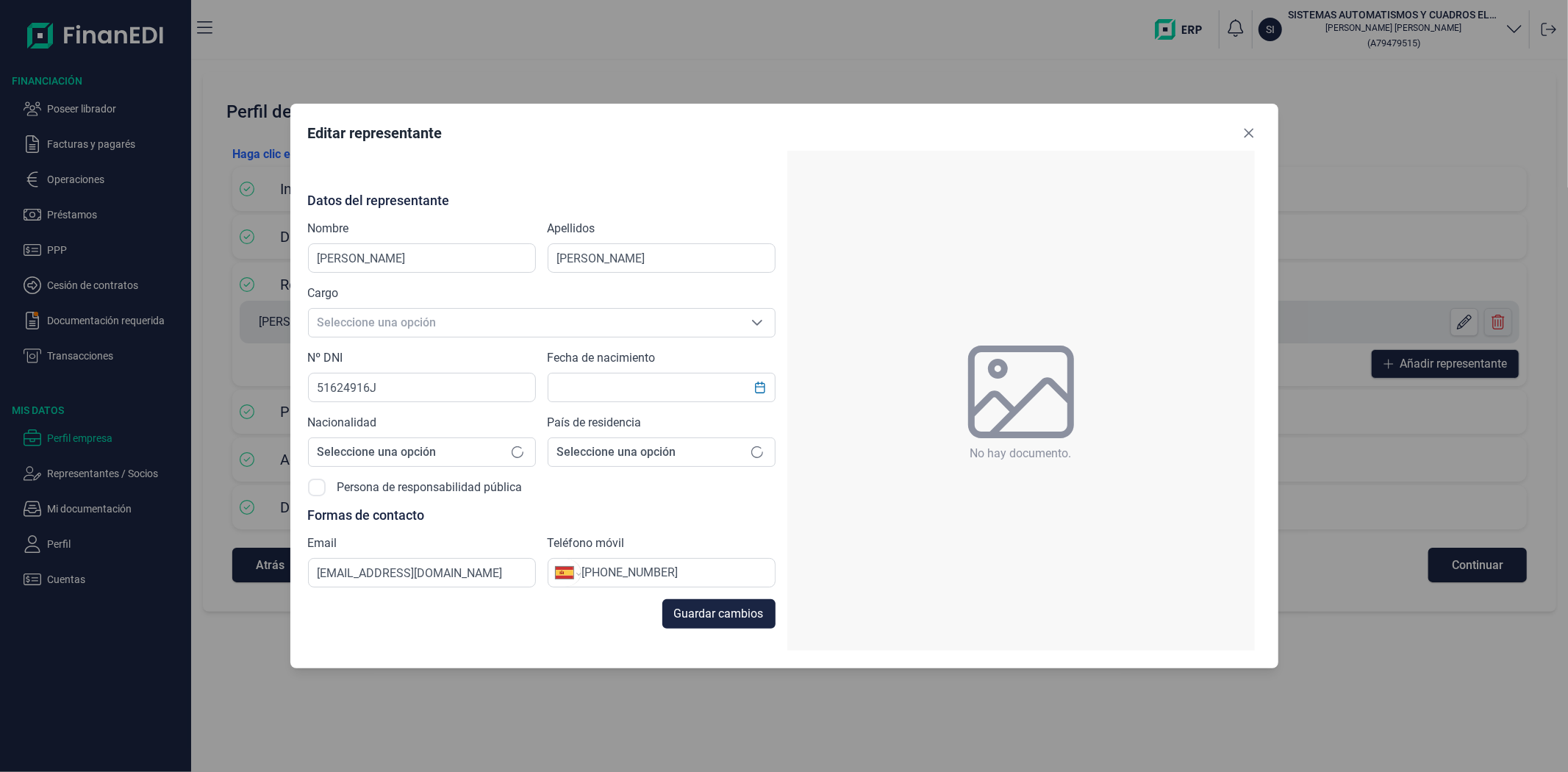
type input "[DATE]"
click at [1250, 136] on icon "Close" at bounding box center [1250, 133] width 12 height 12
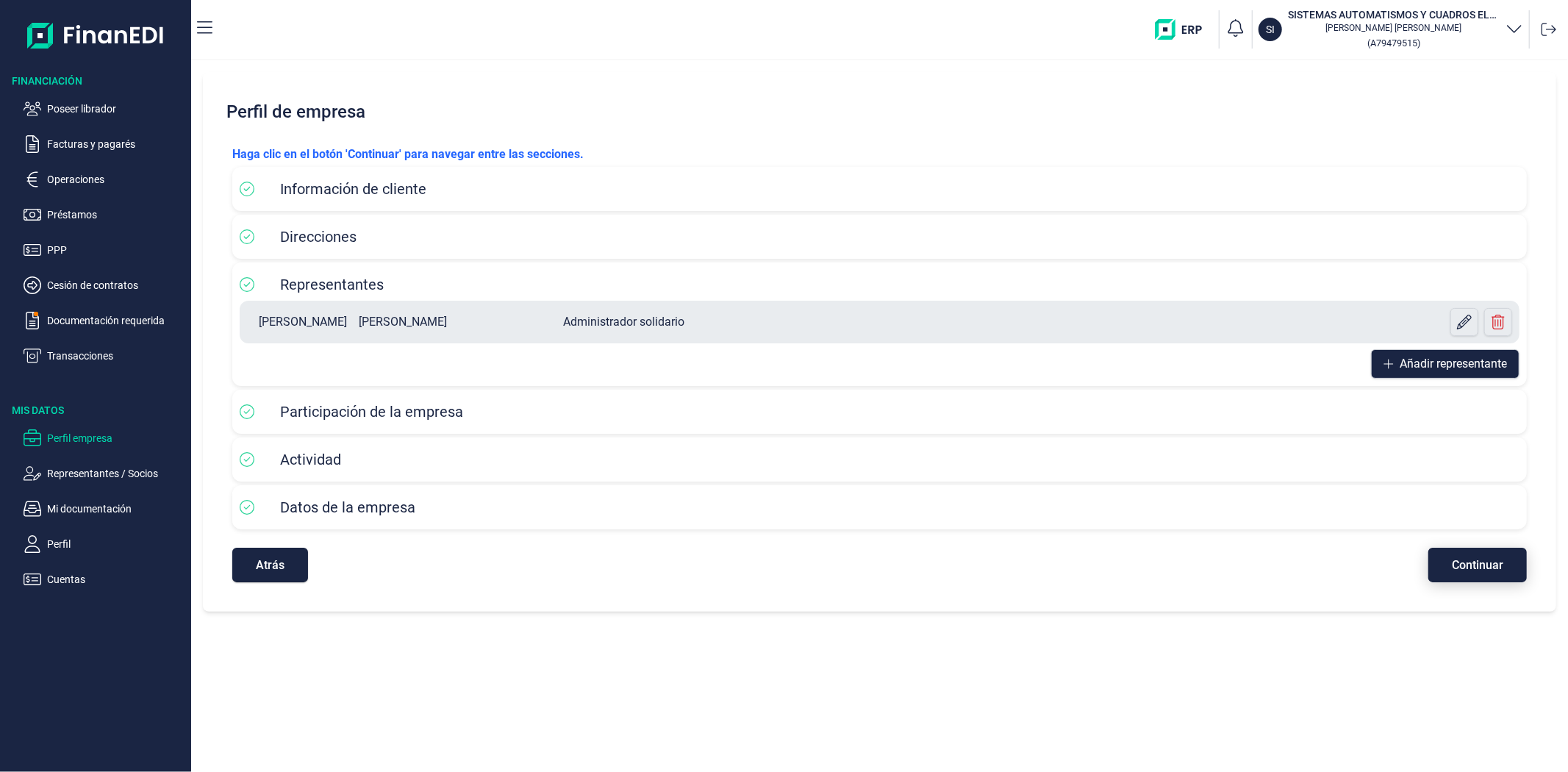
click at [1475, 570] on span "Continuar" at bounding box center [1478, 565] width 52 height 11
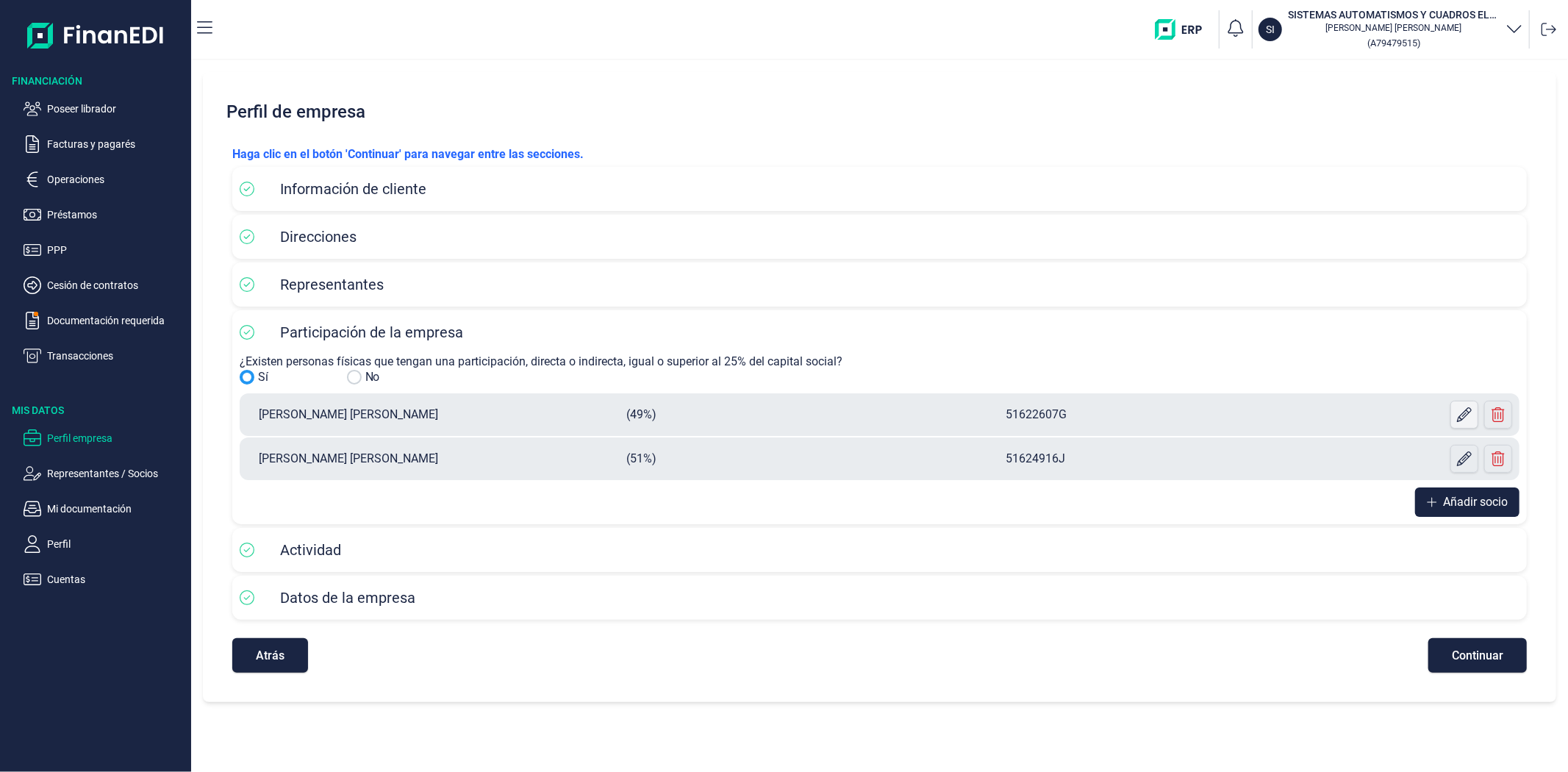
click at [1457, 416] on icon at bounding box center [1464, 414] width 14 height 14
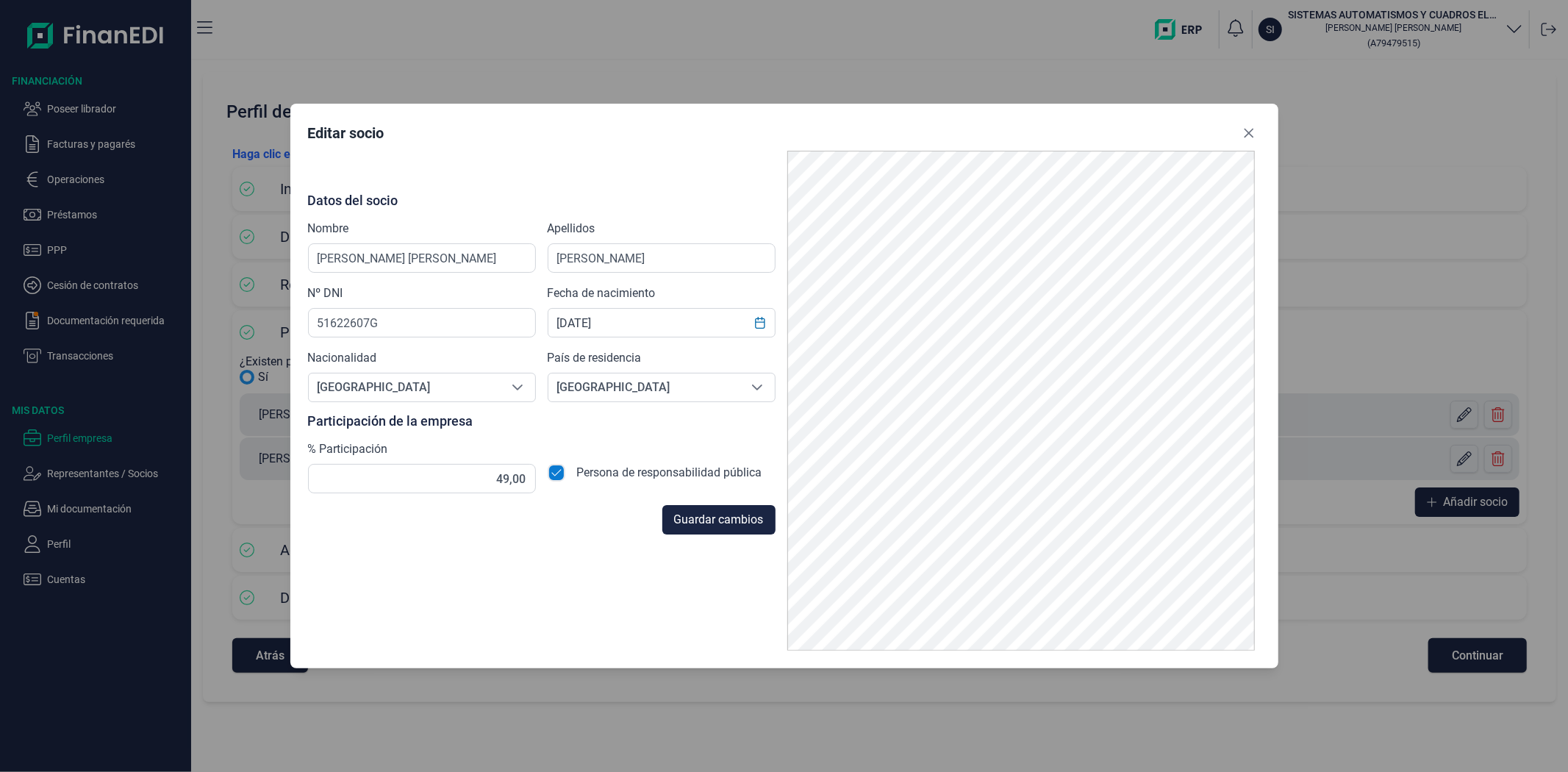
click at [563, 469] on input "checkbox" at bounding box center [556, 472] width 17 height 17
checkbox input "false"
click at [710, 522] on span "Guardar cambios" at bounding box center [719, 519] width 89 height 17
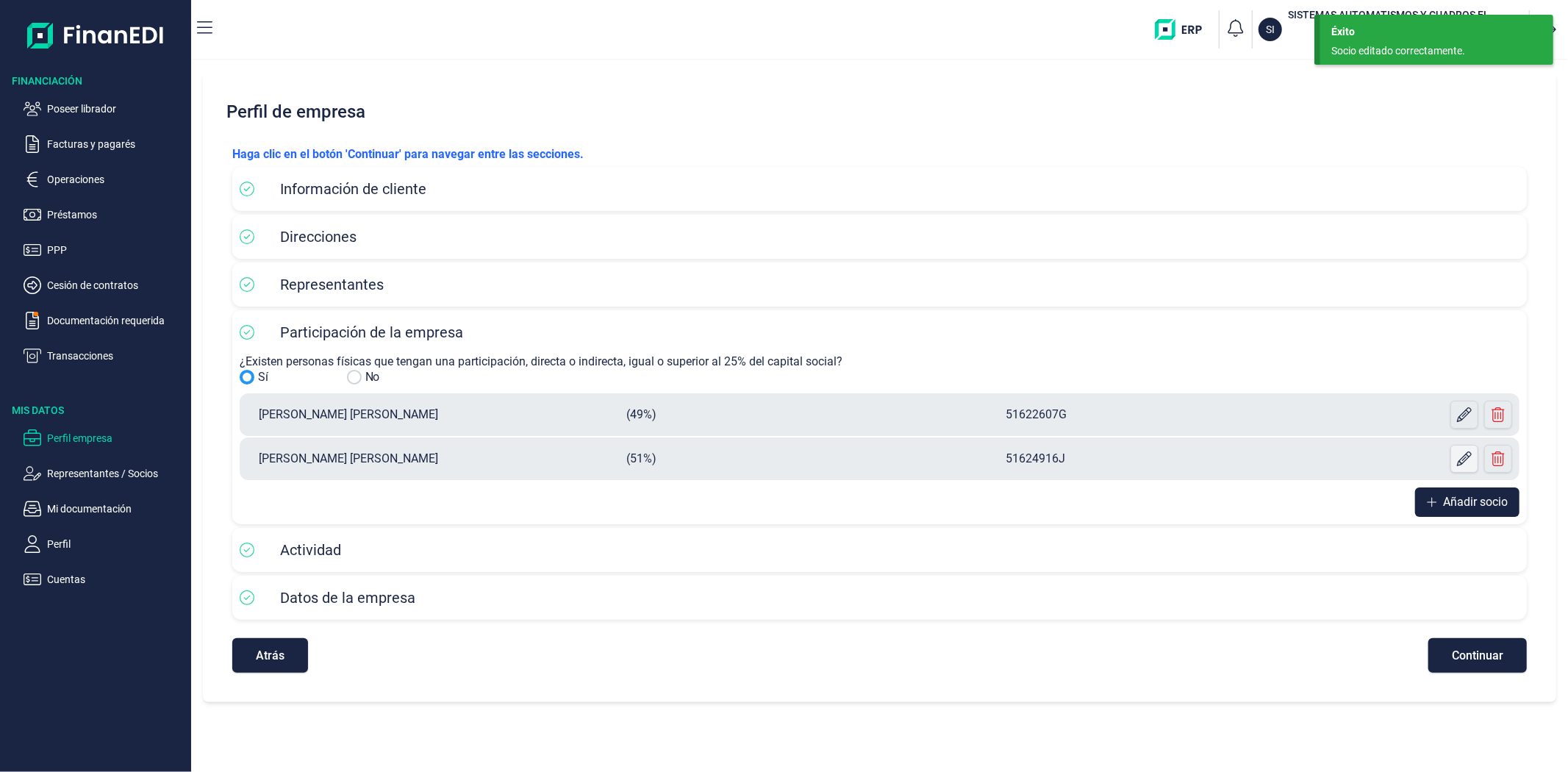
click at [1460, 466] on icon at bounding box center [1464, 458] width 14 height 14
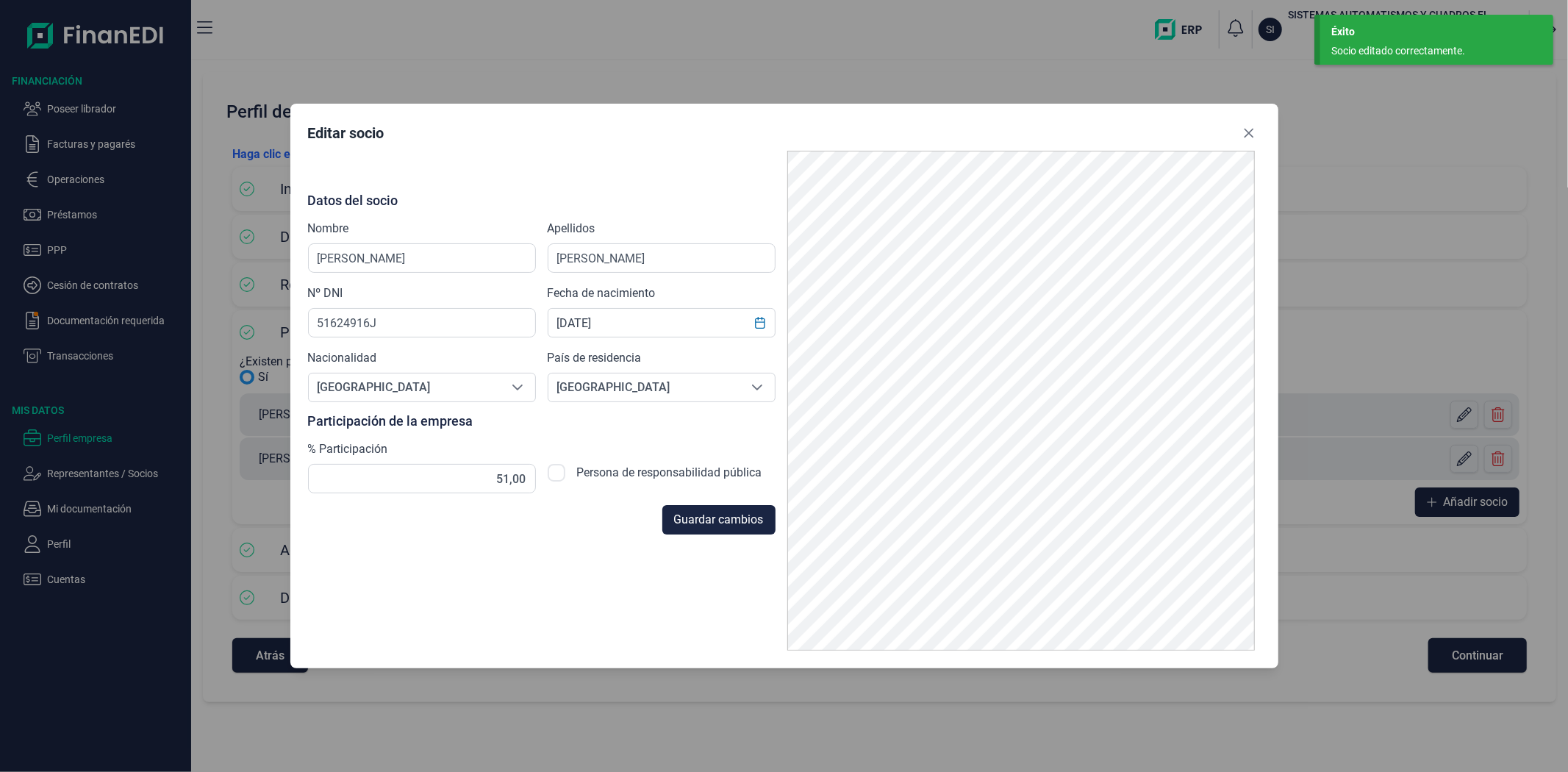
click at [1244, 145] on div "Editar socio" at bounding box center [784, 136] width 953 height 30
click at [1253, 133] on icon "Close" at bounding box center [1250, 133] width 12 height 12
